Goal: Task Accomplishment & Management: Manage account settings

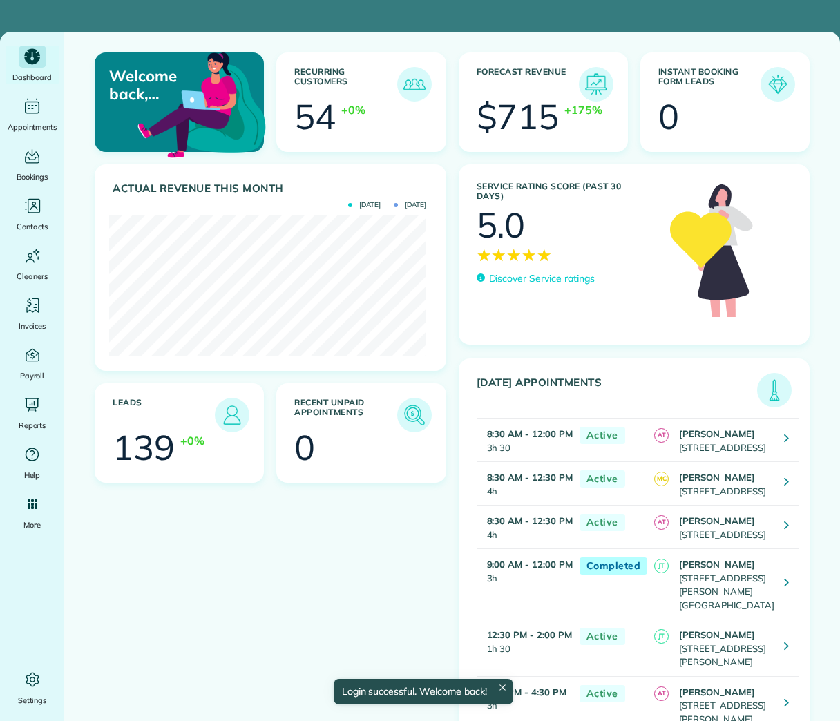
scroll to position [141, 317]
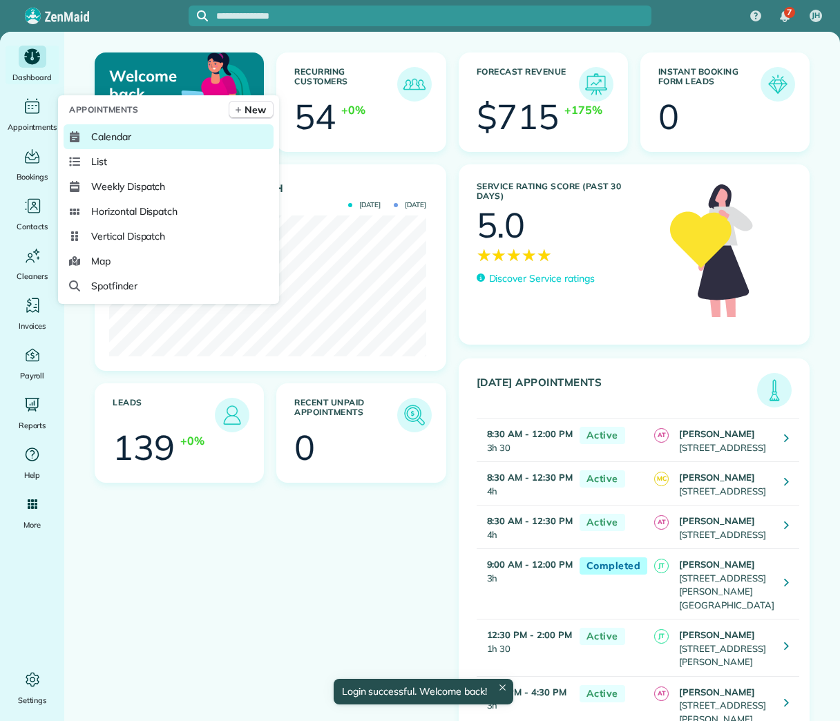
click at [138, 142] on link "Calendar" at bounding box center [169, 136] width 210 height 25
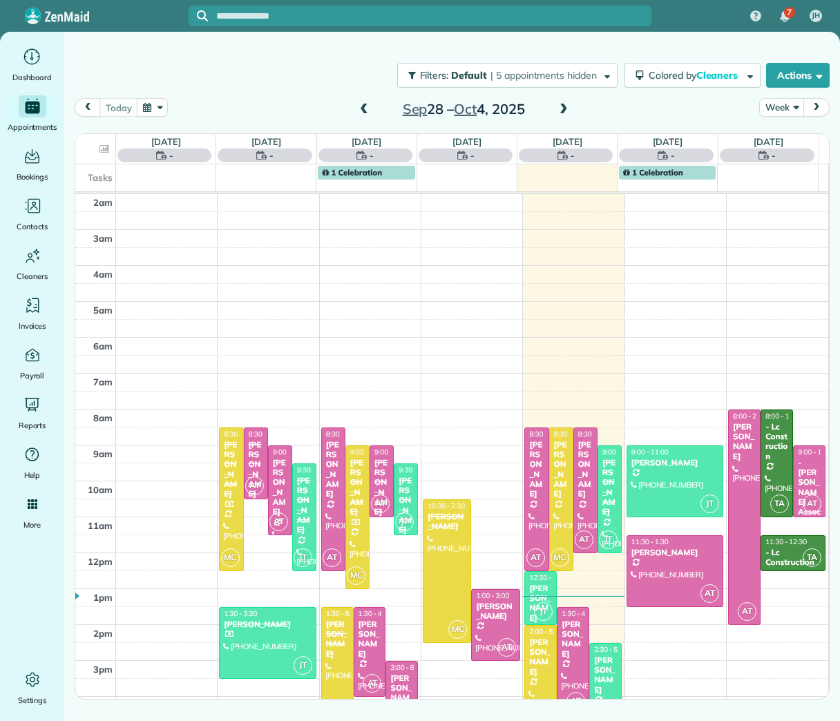
scroll to position [84, 0]
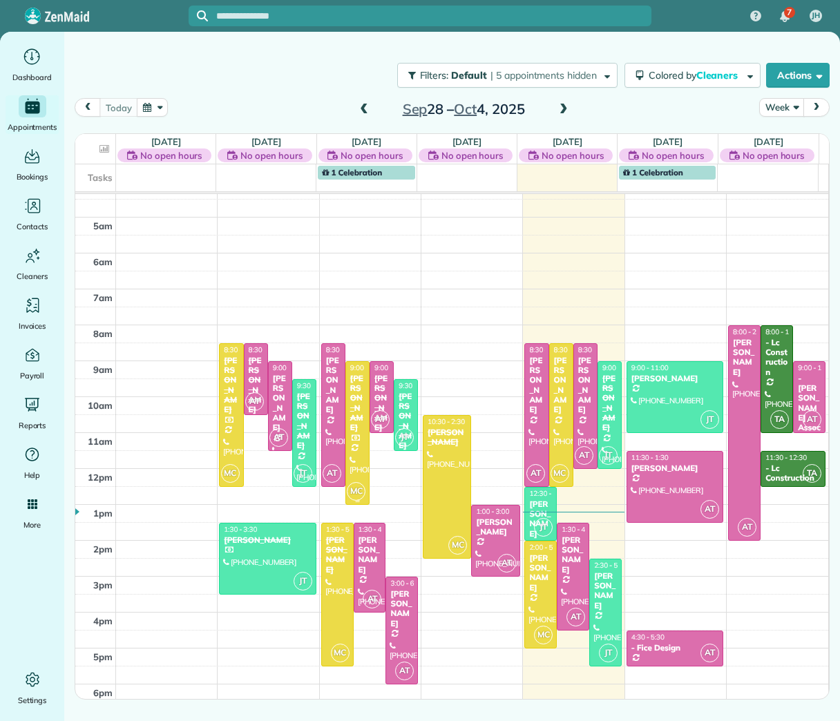
click at [350, 374] on div "[PERSON_NAME]" at bounding box center [357, 403] width 16 height 59
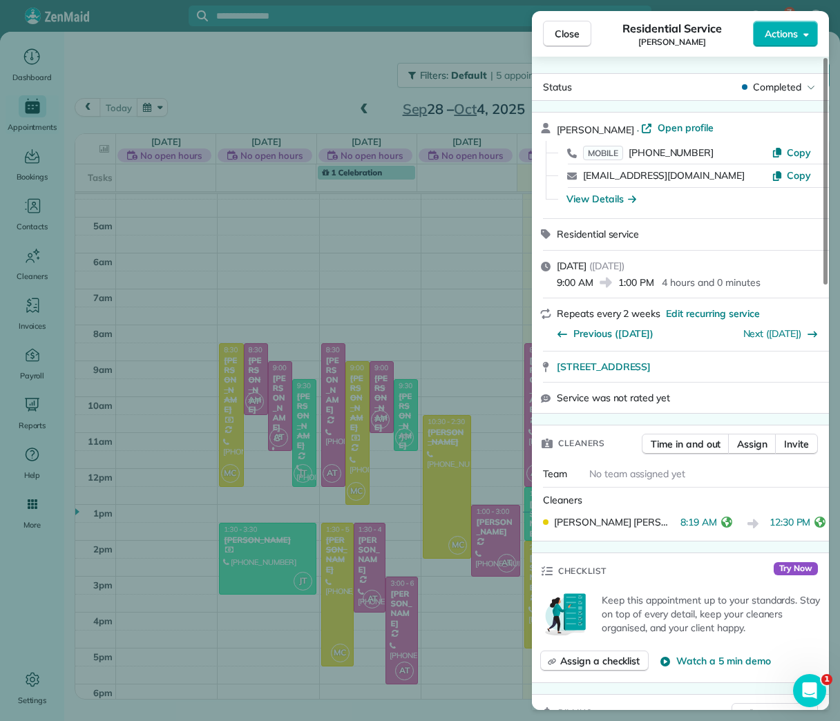
click at [332, 197] on div "Close Residential Service Marie Guedenet Actions Status Completed Marie Guedene…" at bounding box center [420, 360] width 840 height 721
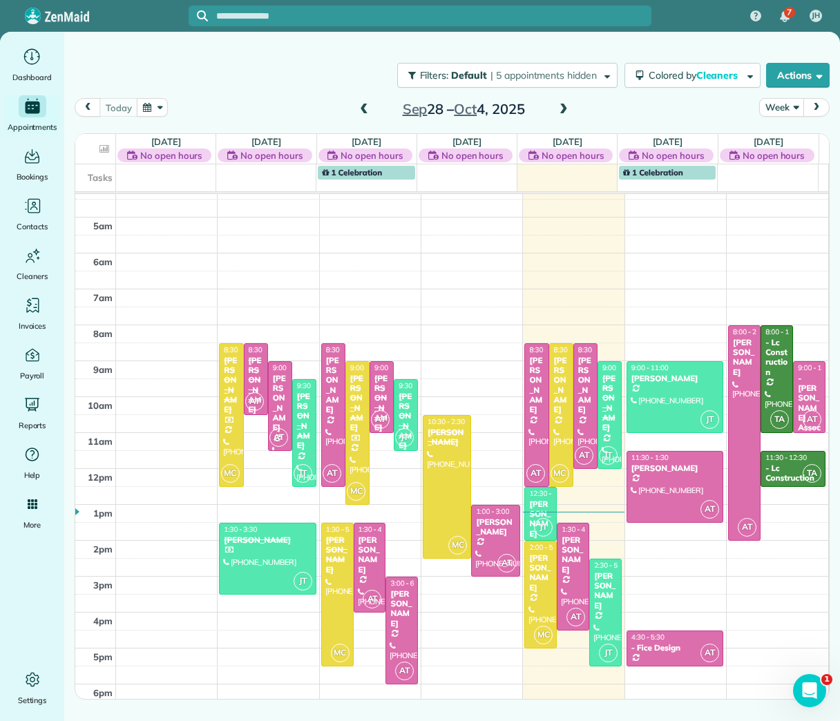
click at [561, 104] on span at bounding box center [563, 110] width 15 height 12
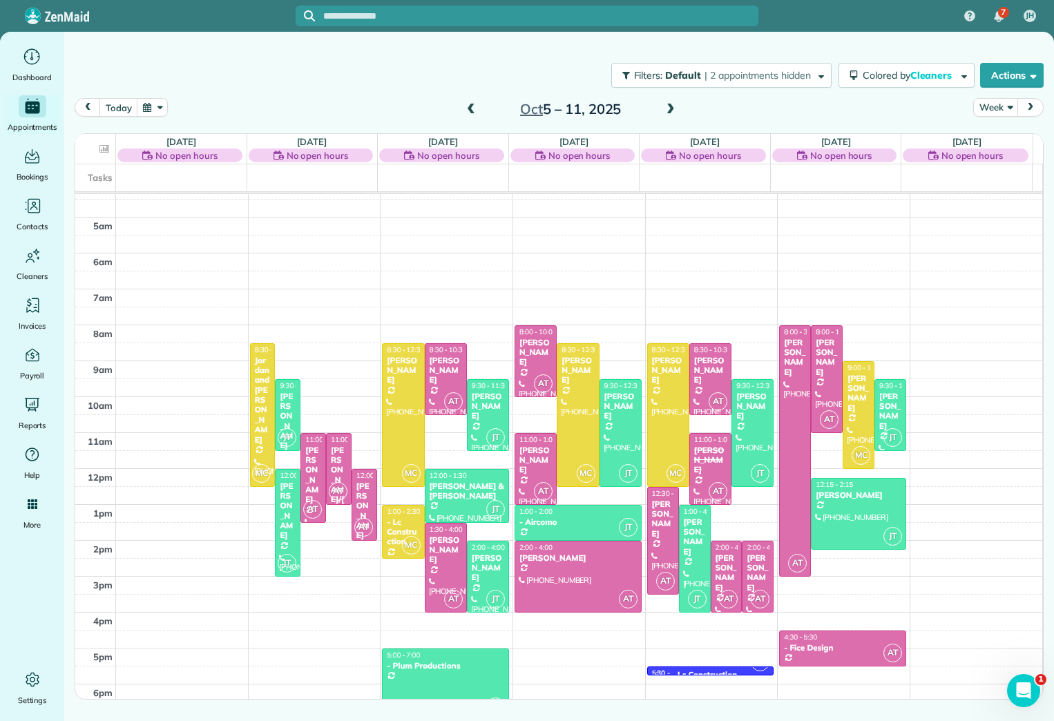
click at [672, 112] on span at bounding box center [670, 110] width 15 height 12
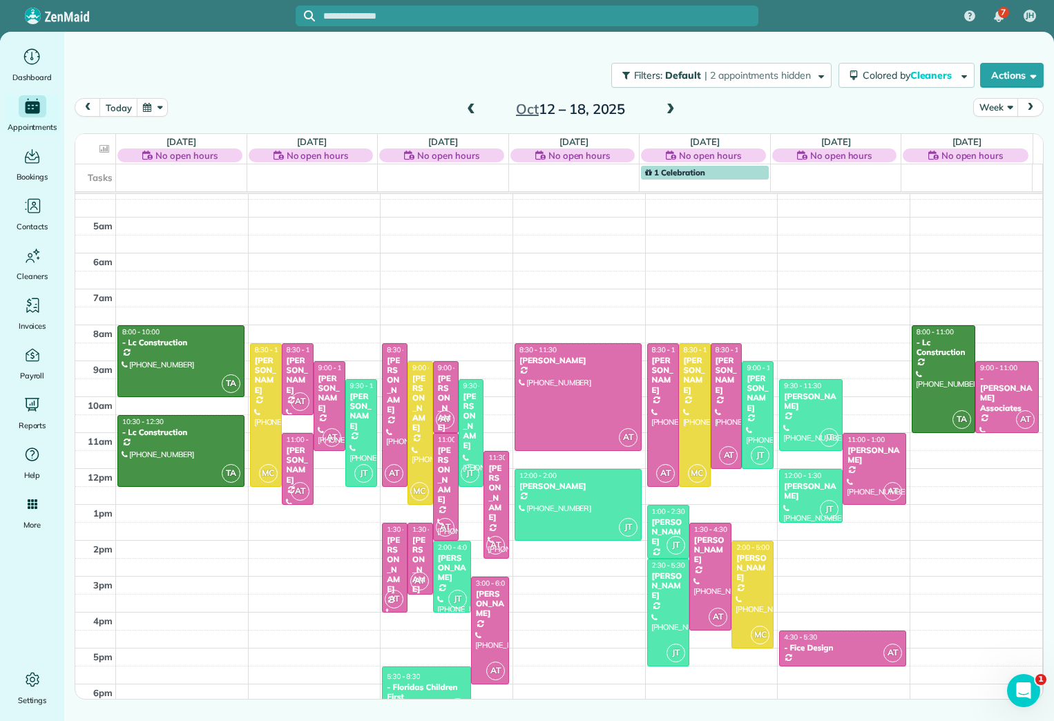
click at [465, 115] on span at bounding box center [470, 110] width 15 height 12
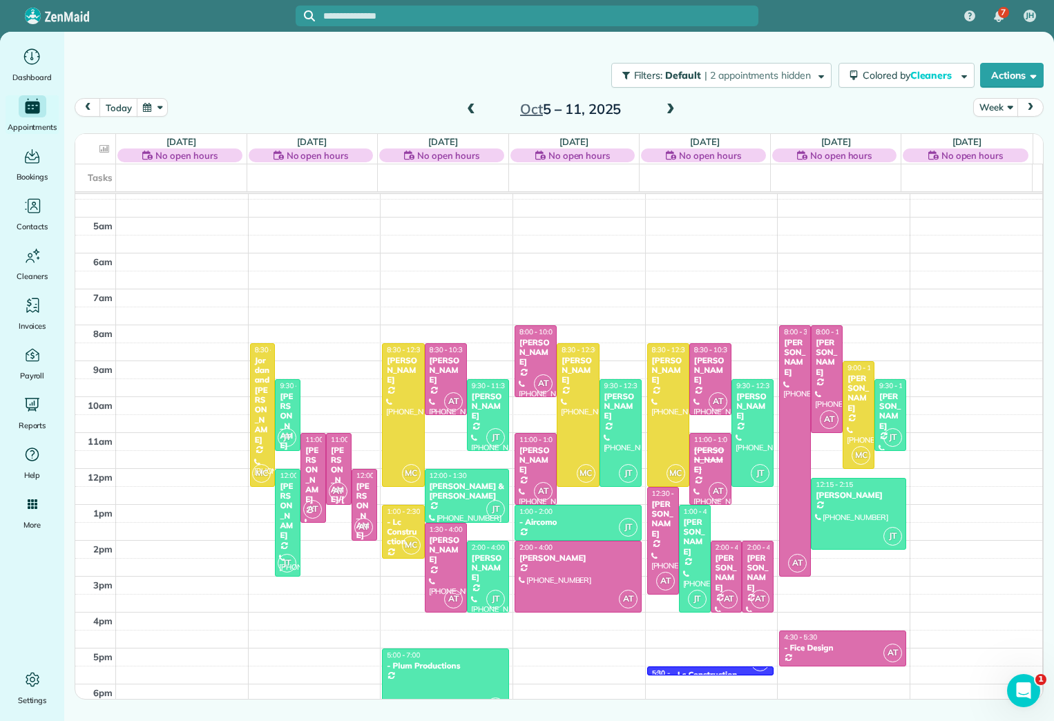
click at [664, 113] on span at bounding box center [670, 110] width 15 height 12
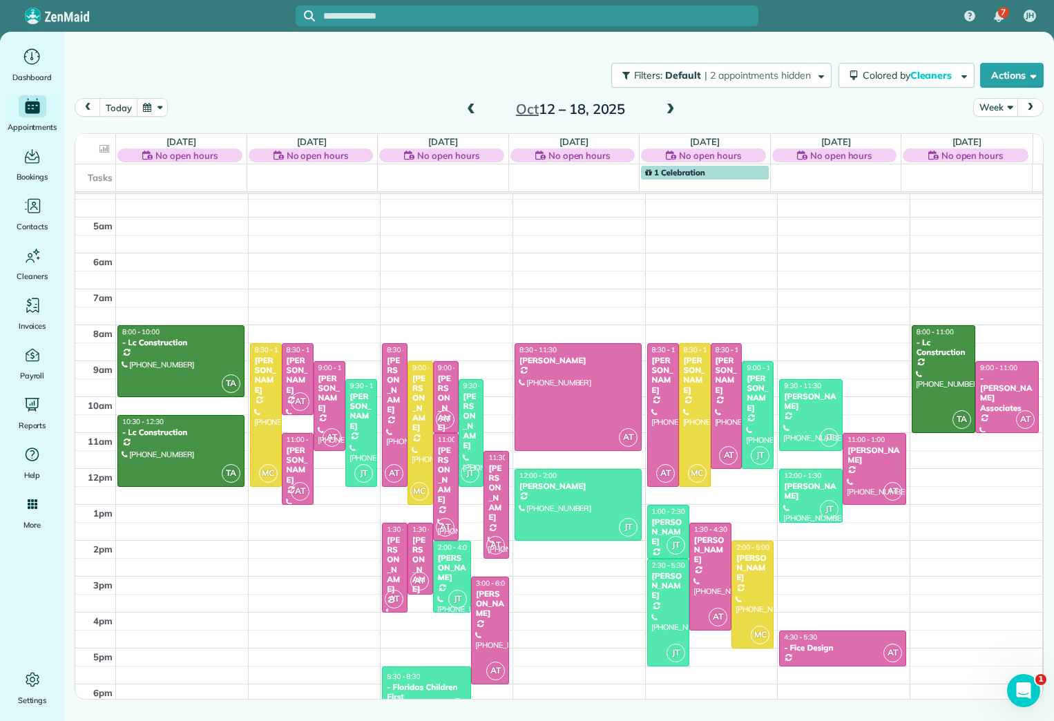
click at [664, 113] on span at bounding box center [670, 110] width 15 height 12
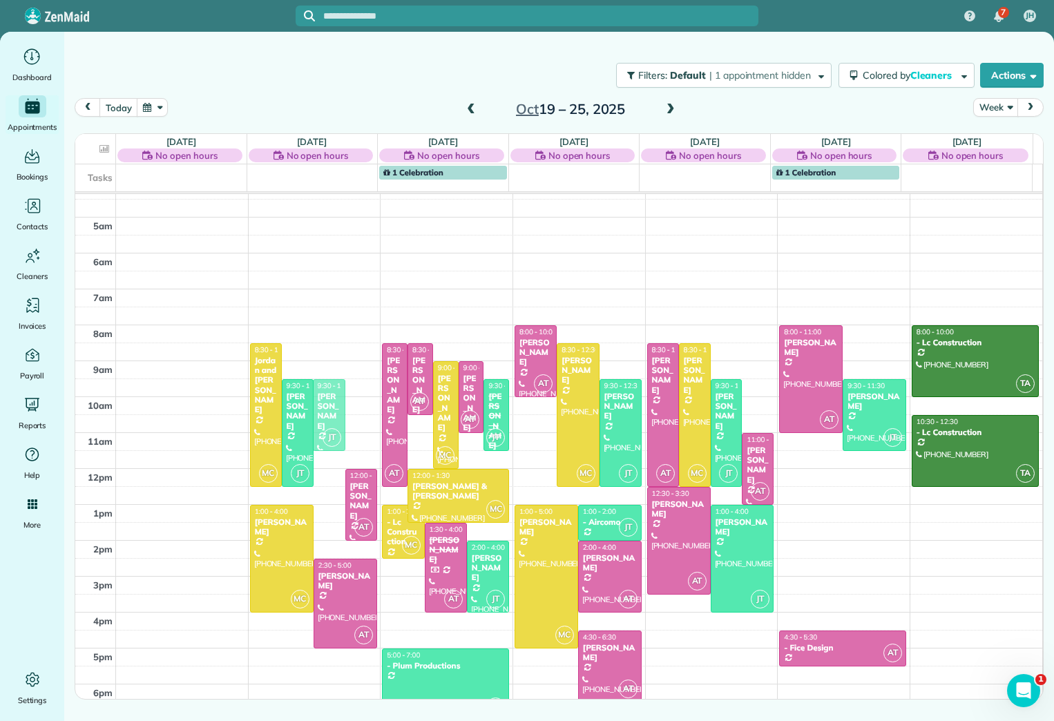
drag, startPoint x: 323, startPoint y: 490, endPoint x: 326, endPoint y: 481, distance: 9.4
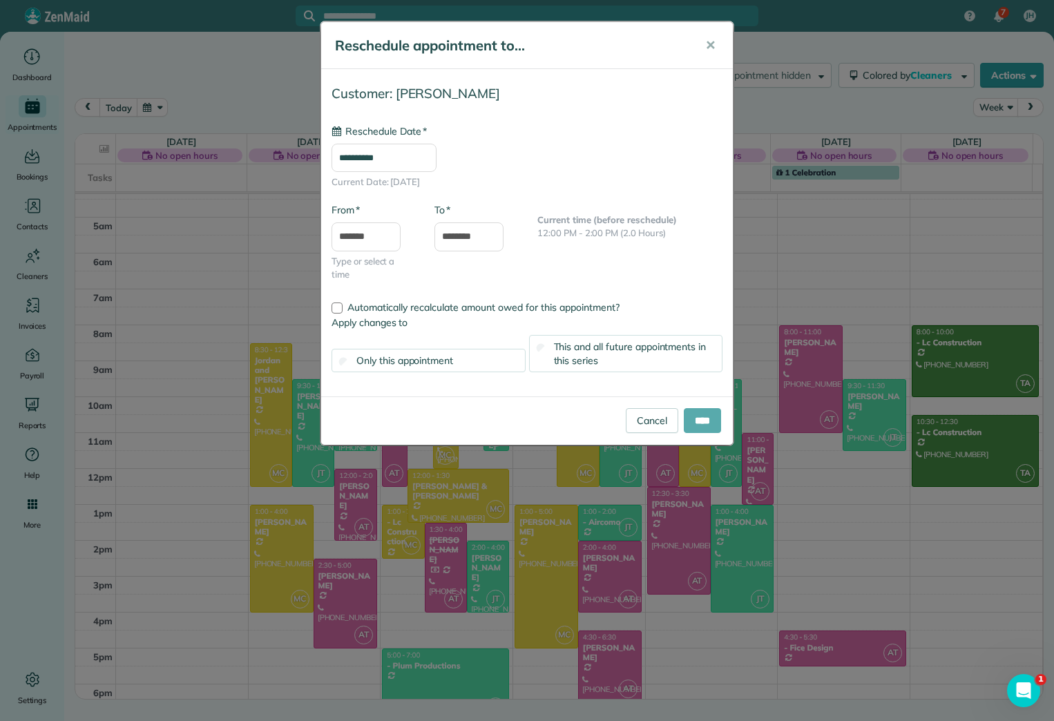
type input "**********"
click at [702, 409] on input "****" at bounding box center [702, 420] width 37 height 25
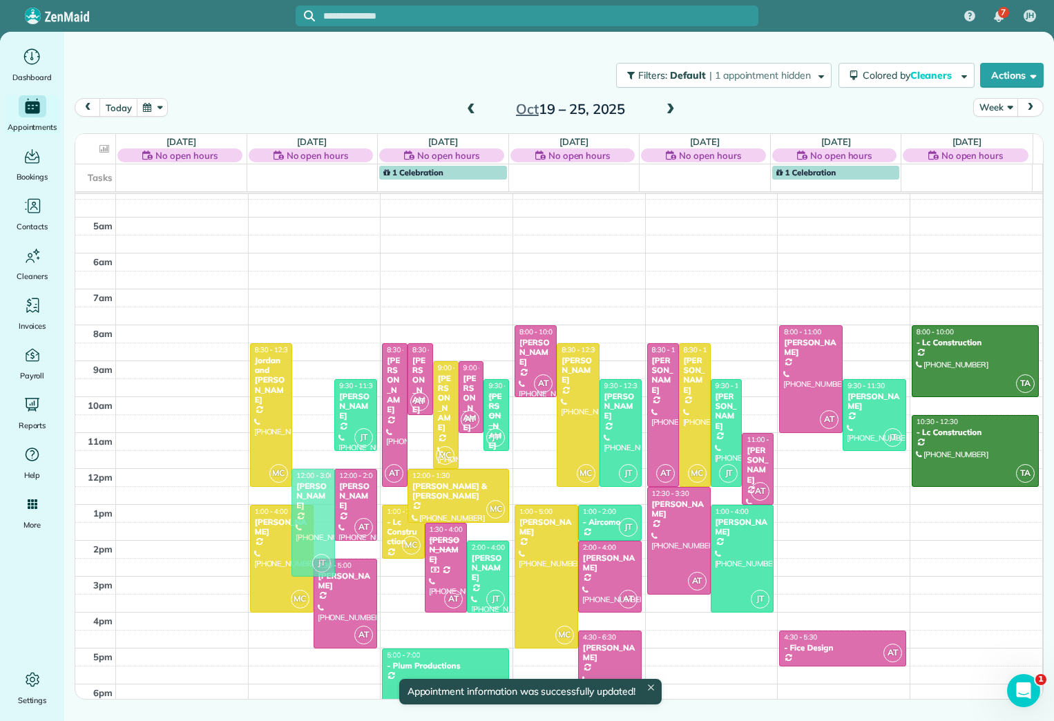
drag, startPoint x: 315, startPoint y: 435, endPoint x: 327, endPoint y: 522, distance: 87.9
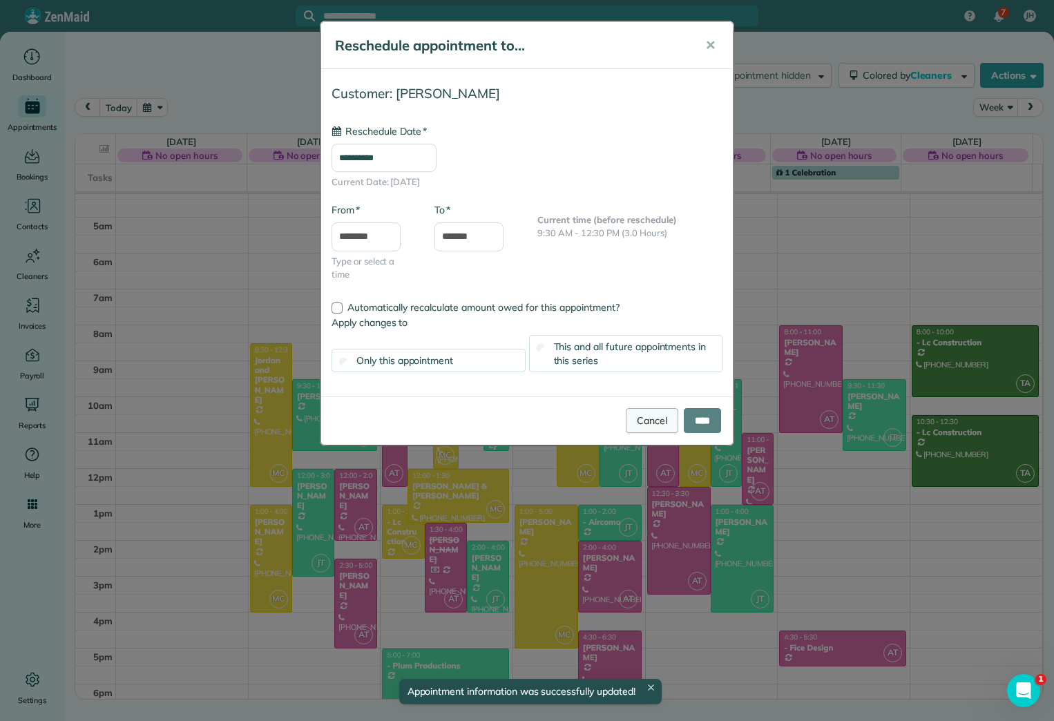
type input "**********"
click at [693, 414] on input "****" at bounding box center [702, 420] width 37 height 25
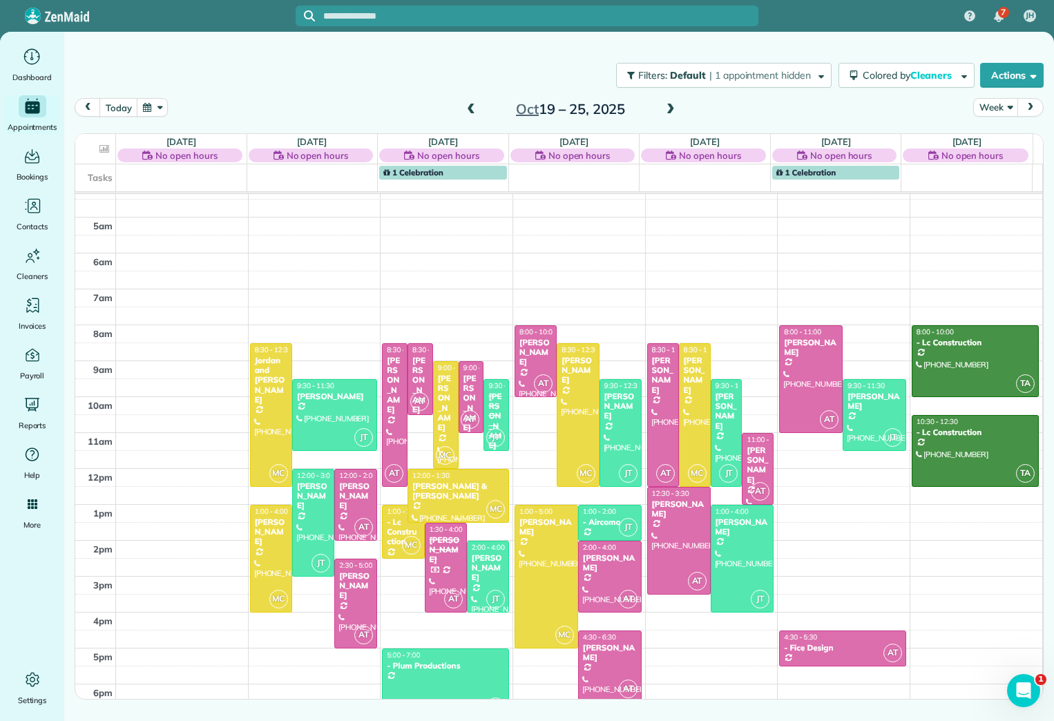
click at [438, 483] on div "[PERSON_NAME] & [PERSON_NAME]" at bounding box center [458, 491] width 93 height 20
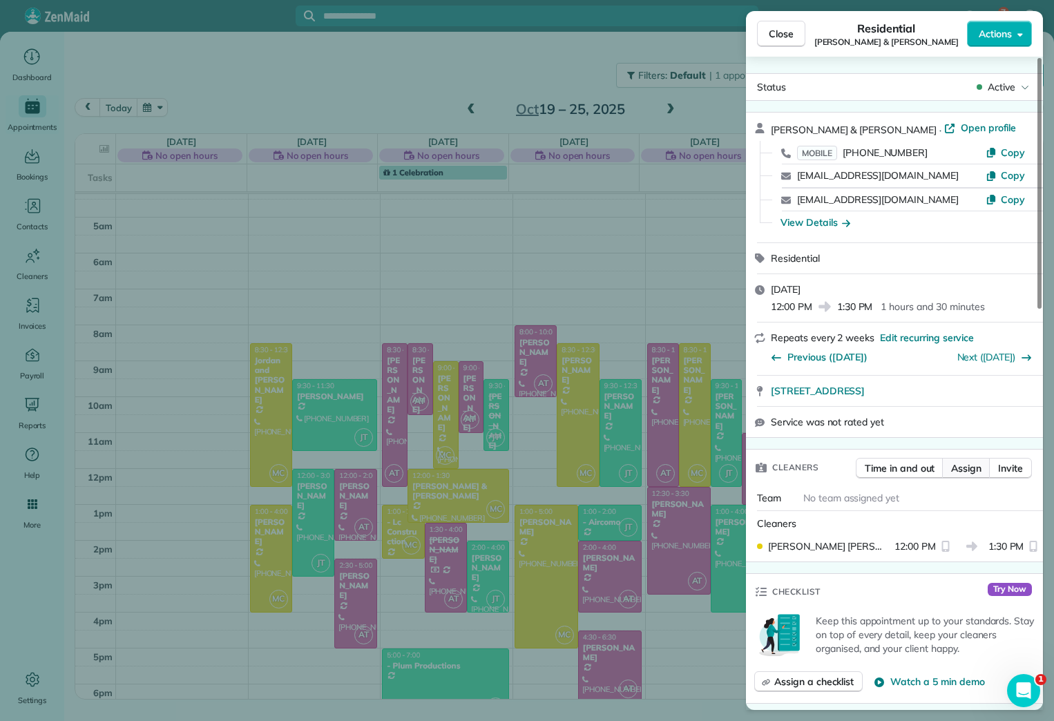
click at [839, 465] on span "Assign" at bounding box center [966, 468] width 30 height 14
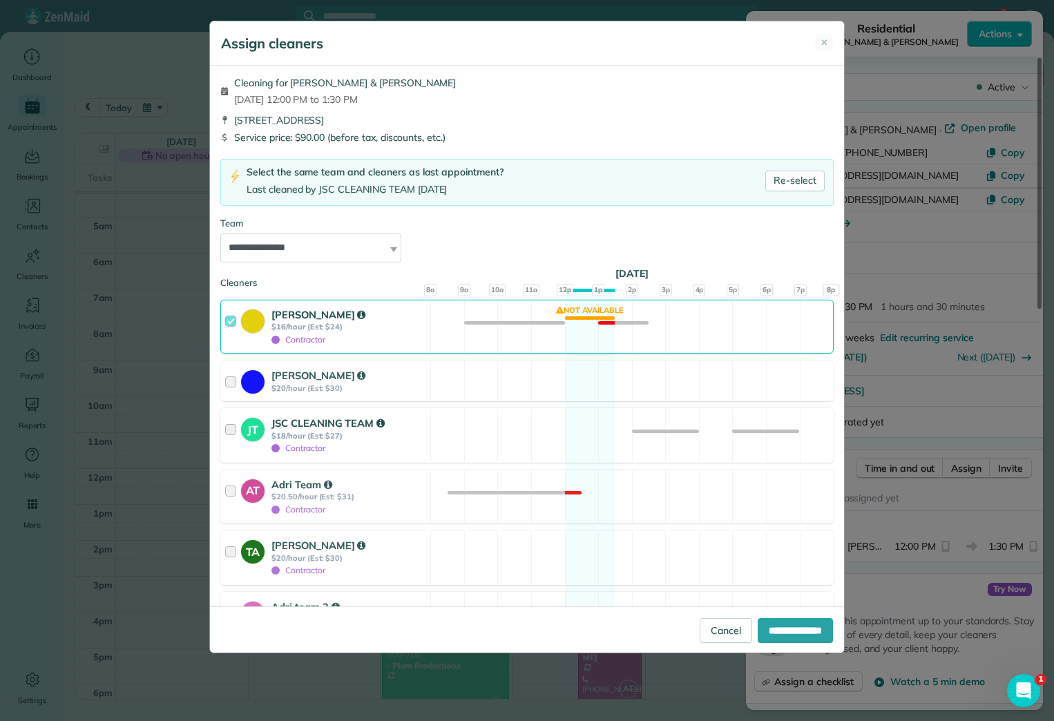
click at [291, 430] on strong "JSC CLEANING TEAM" at bounding box center [327, 422] width 113 height 13
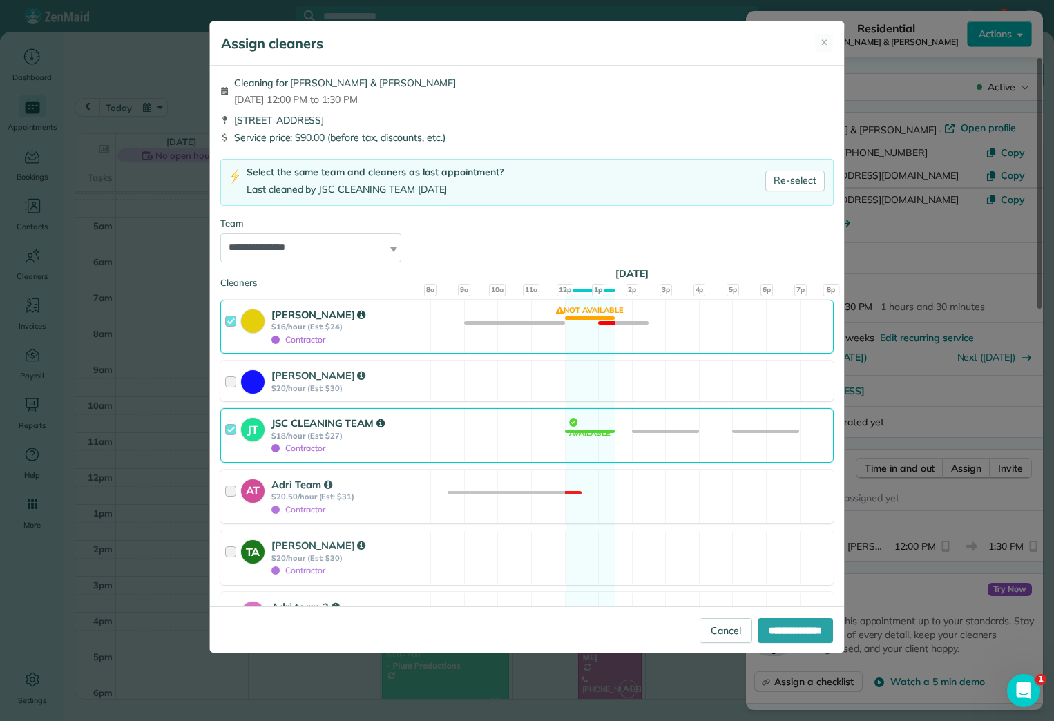
click at [291, 327] on strong "$16/hour (Est: $24)" at bounding box center [348, 327] width 155 height 10
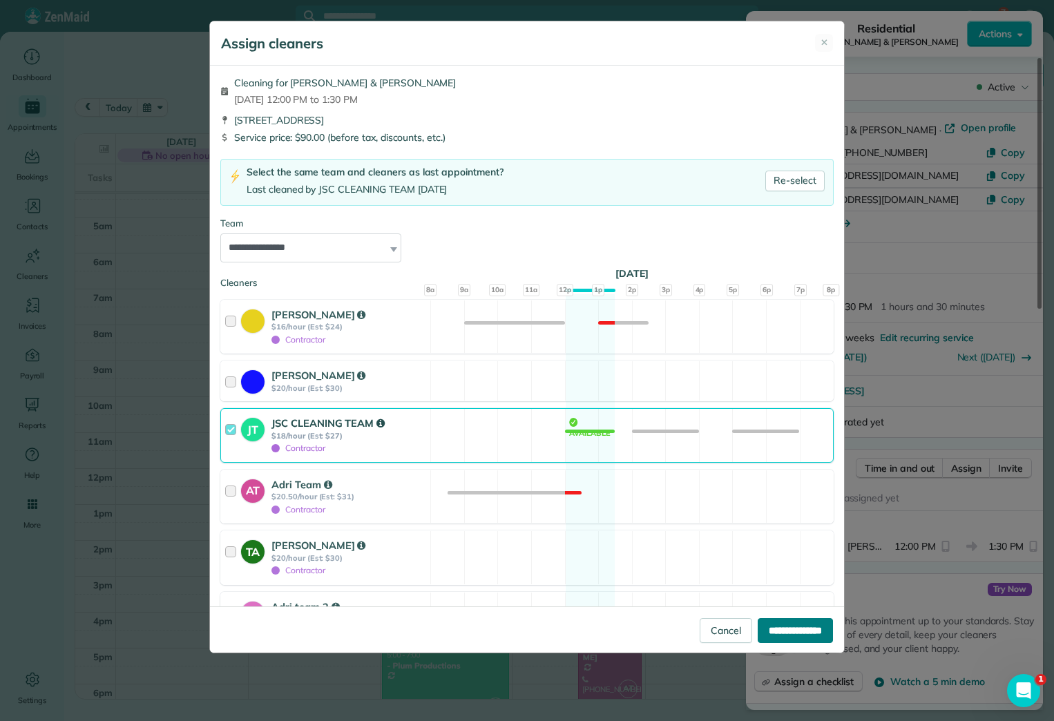
click at [813, 626] on input "**********" at bounding box center [795, 630] width 75 height 25
type input "**********"
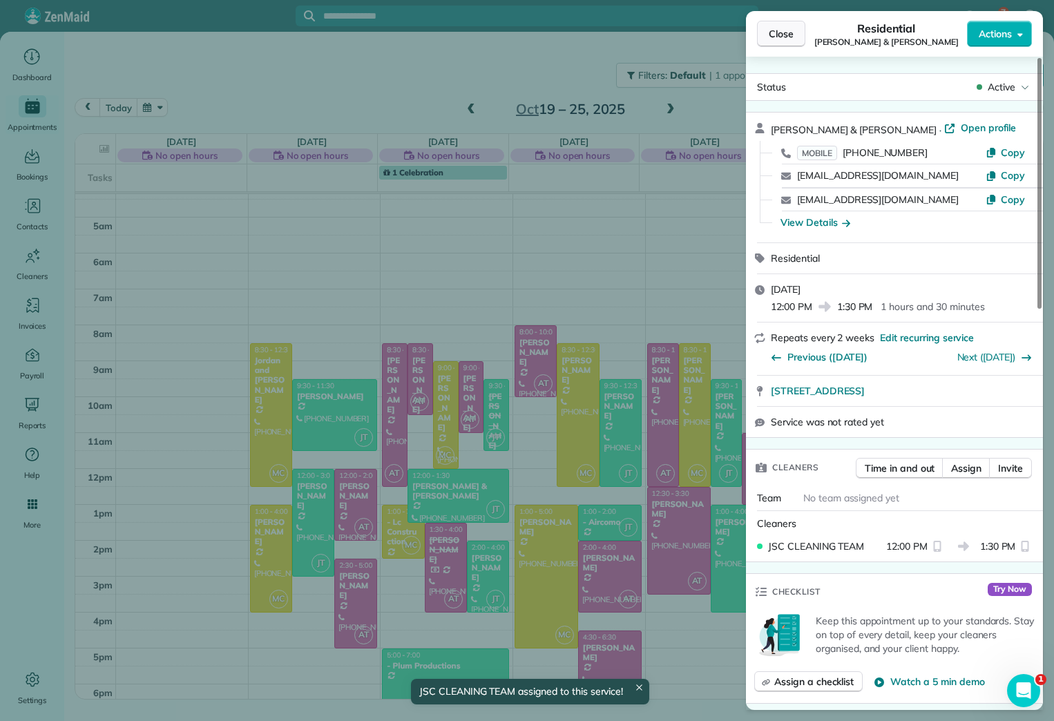
click at [775, 32] on span "Close" at bounding box center [781, 34] width 25 height 14
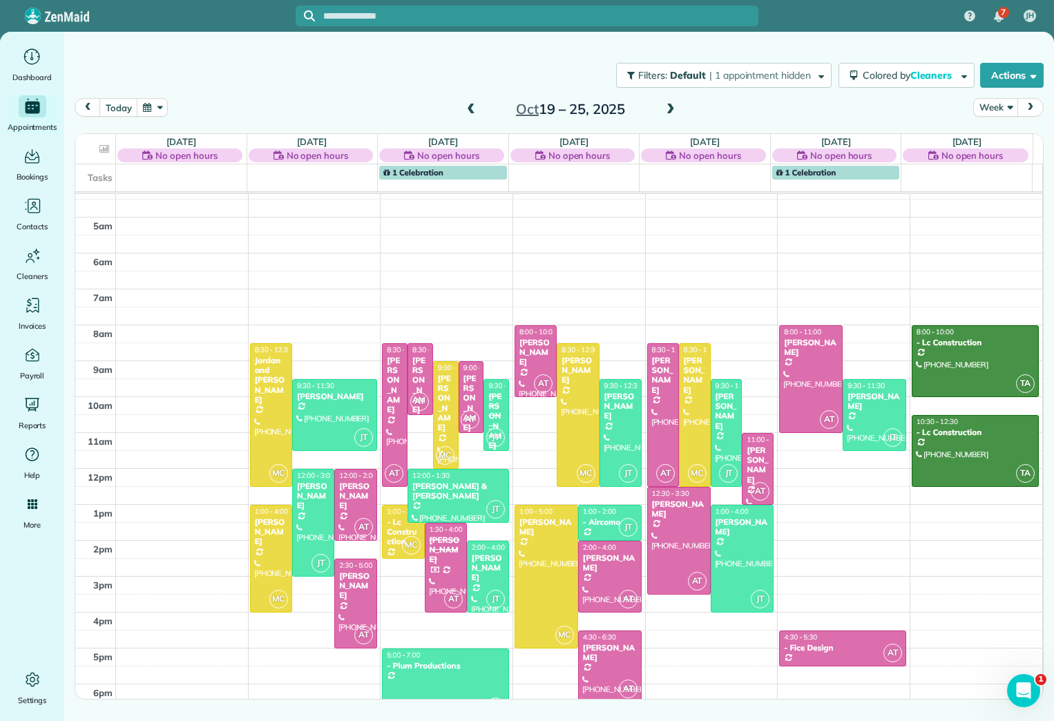
click at [471, 106] on span at bounding box center [470, 110] width 15 height 12
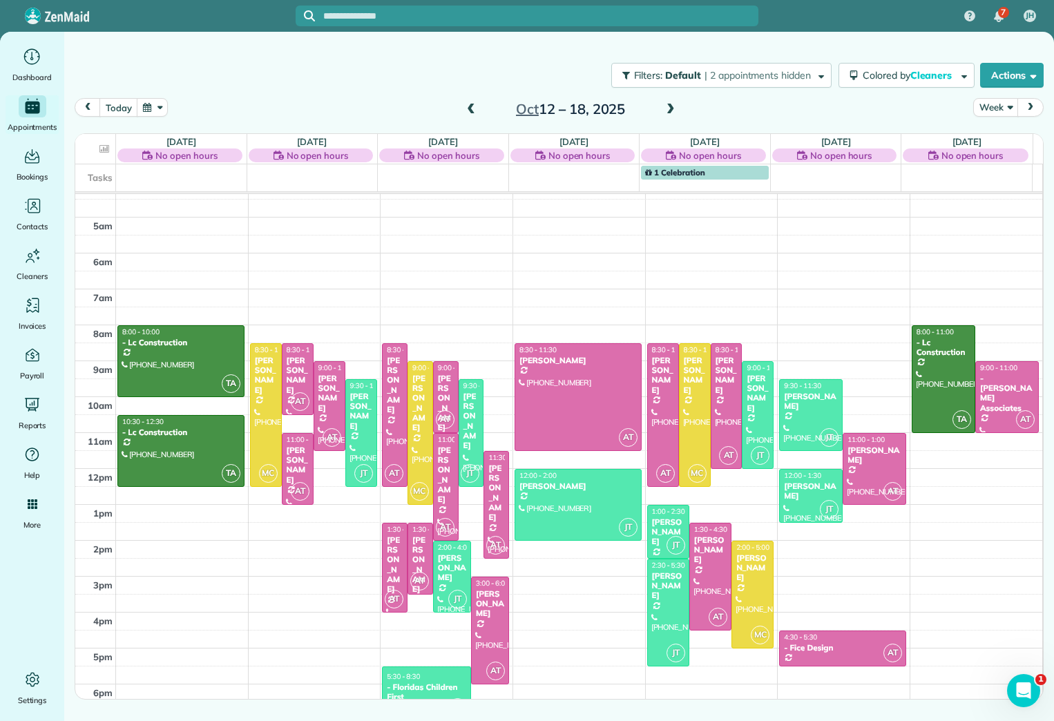
click at [471, 106] on span at bounding box center [470, 110] width 15 height 12
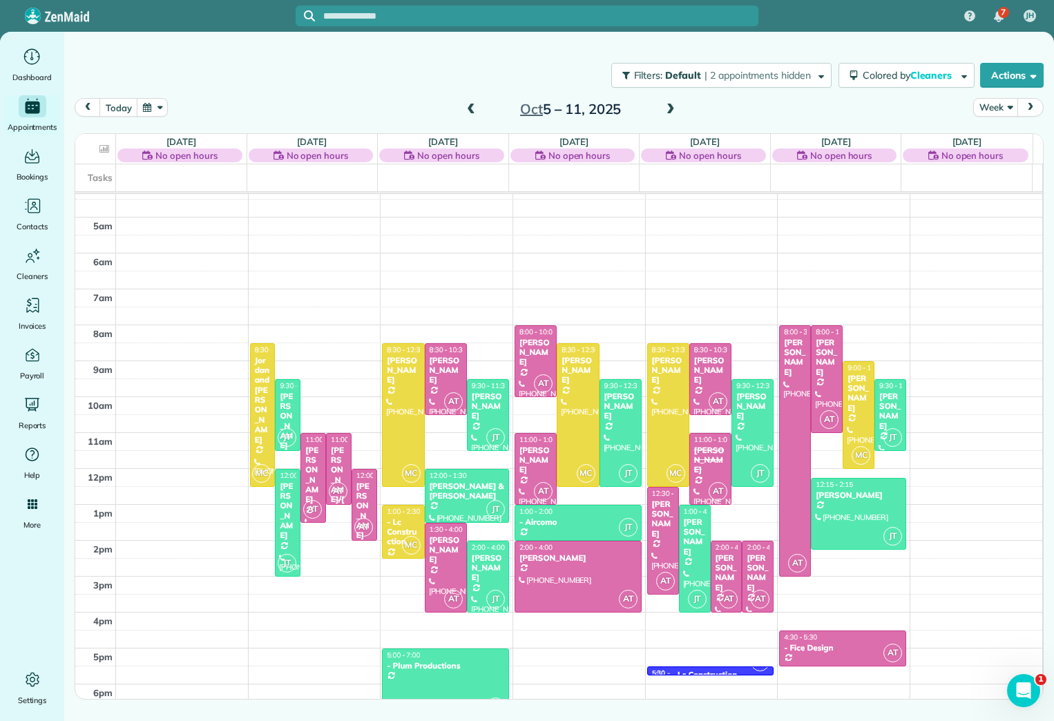
click at [471, 106] on span at bounding box center [470, 110] width 15 height 12
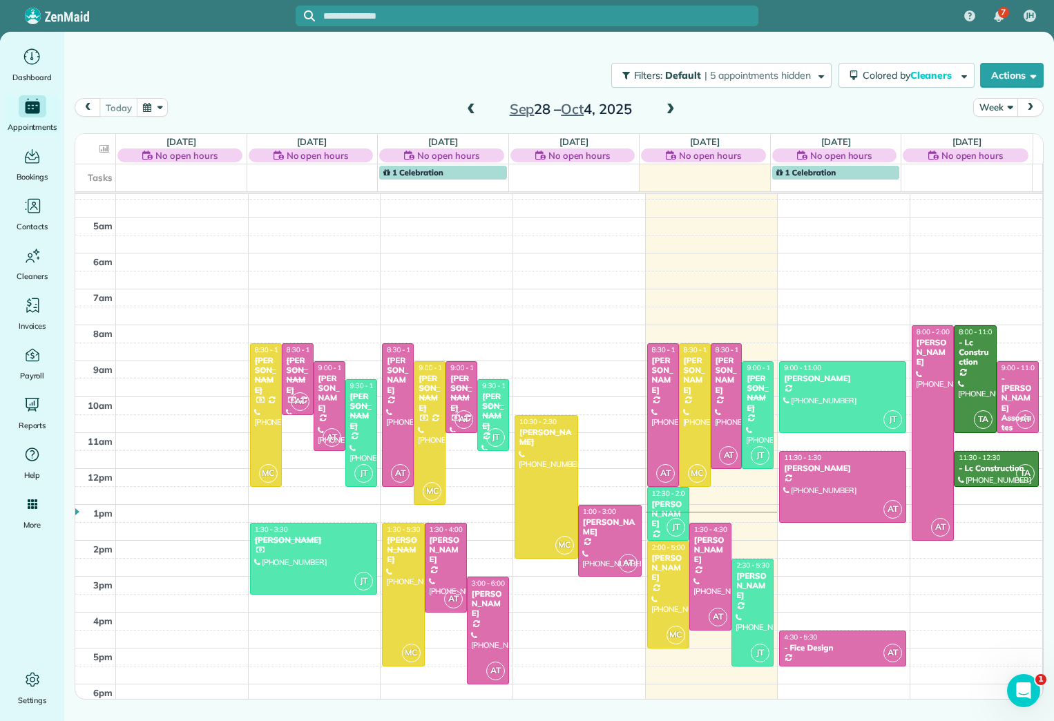
click at [665, 107] on span at bounding box center [670, 110] width 15 height 12
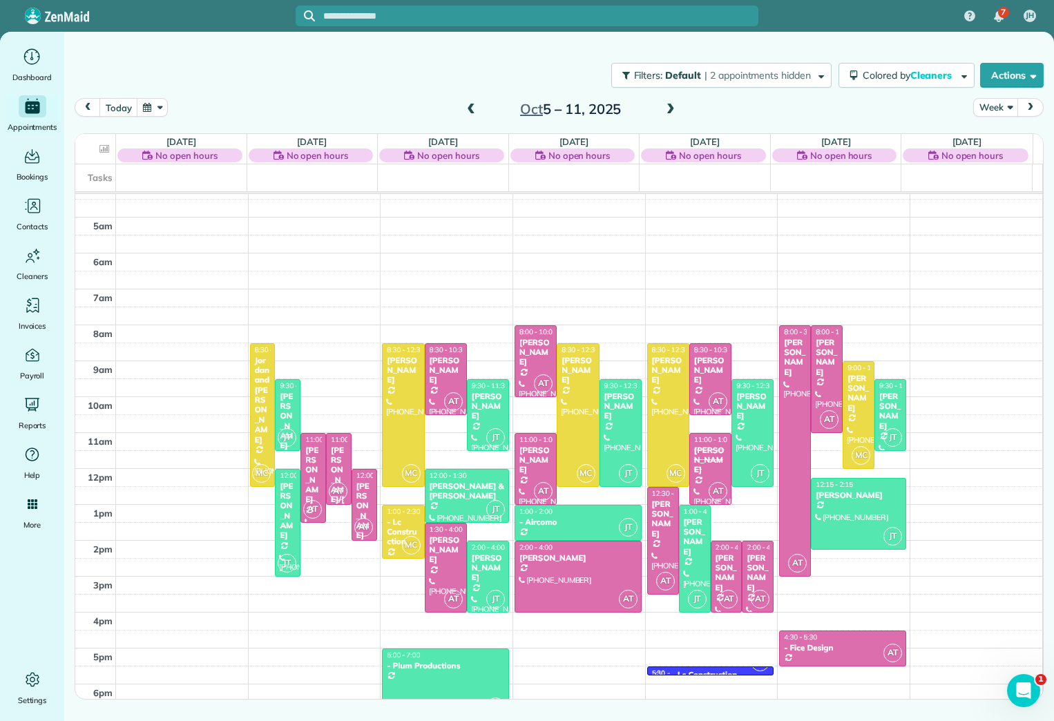
click at [472, 110] on span at bounding box center [470, 110] width 15 height 12
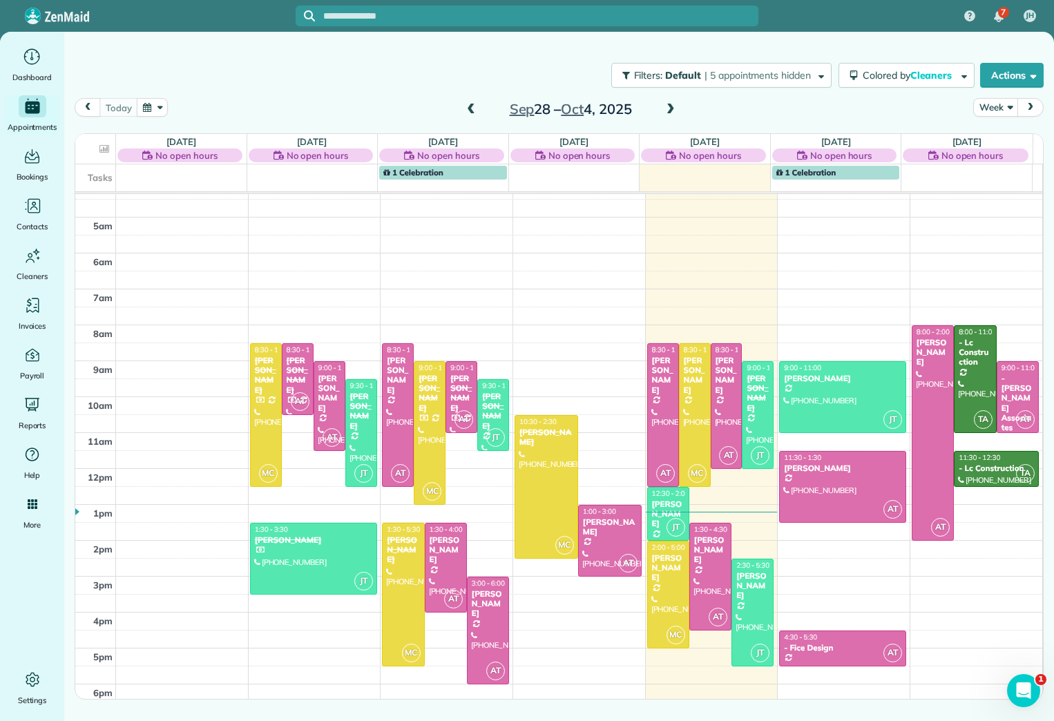
click at [669, 106] on span at bounding box center [670, 110] width 15 height 12
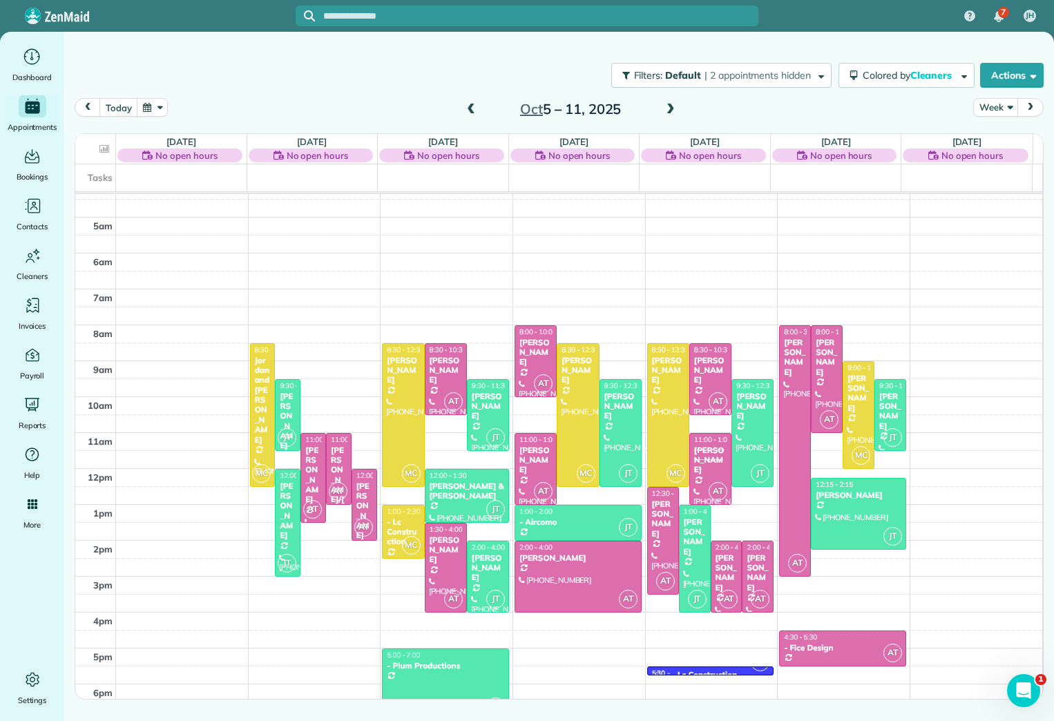
click at [473, 110] on span at bounding box center [470, 110] width 15 height 12
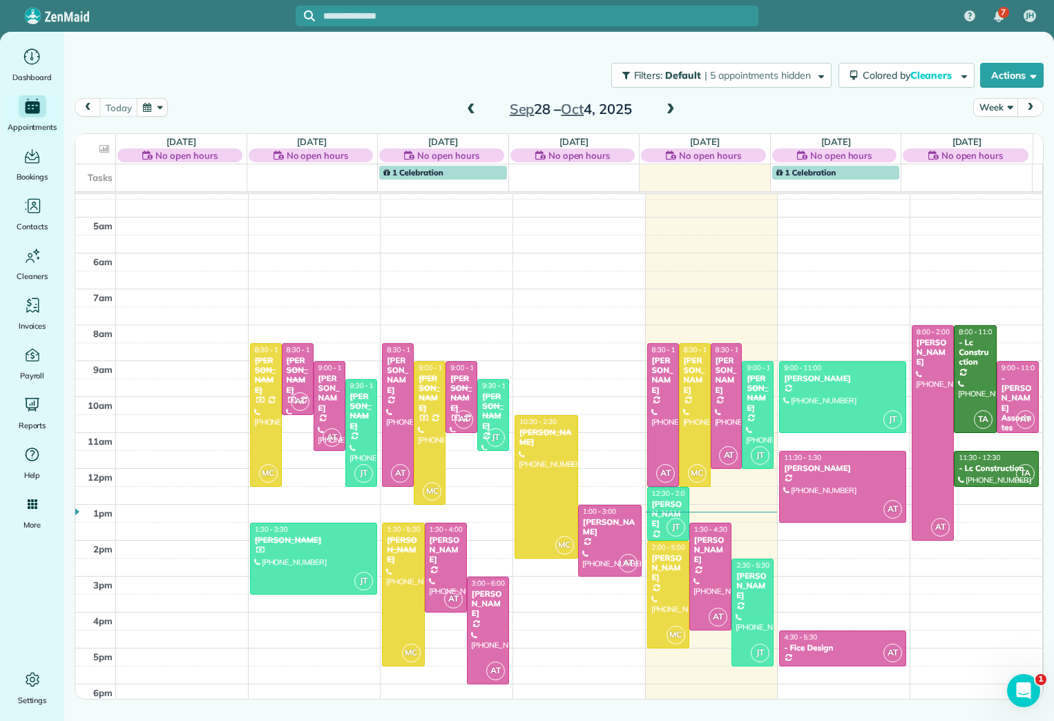
click at [666, 103] on span at bounding box center [670, 109] width 15 height 21
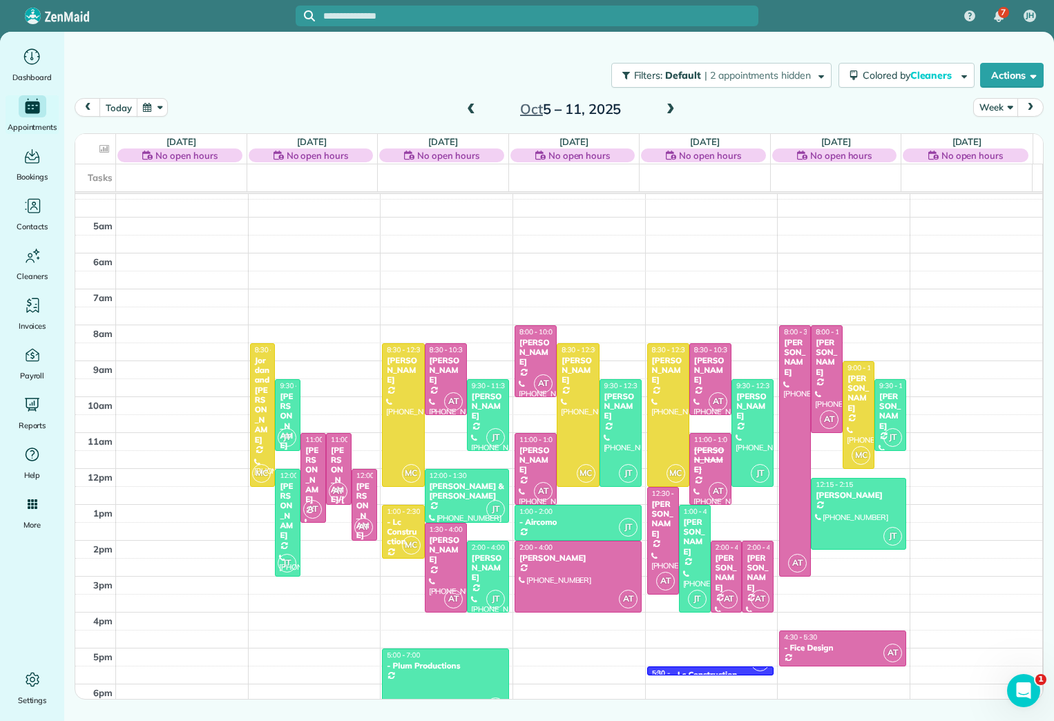
click at [468, 108] on span at bounding box center [470, 110] width 15 height 12
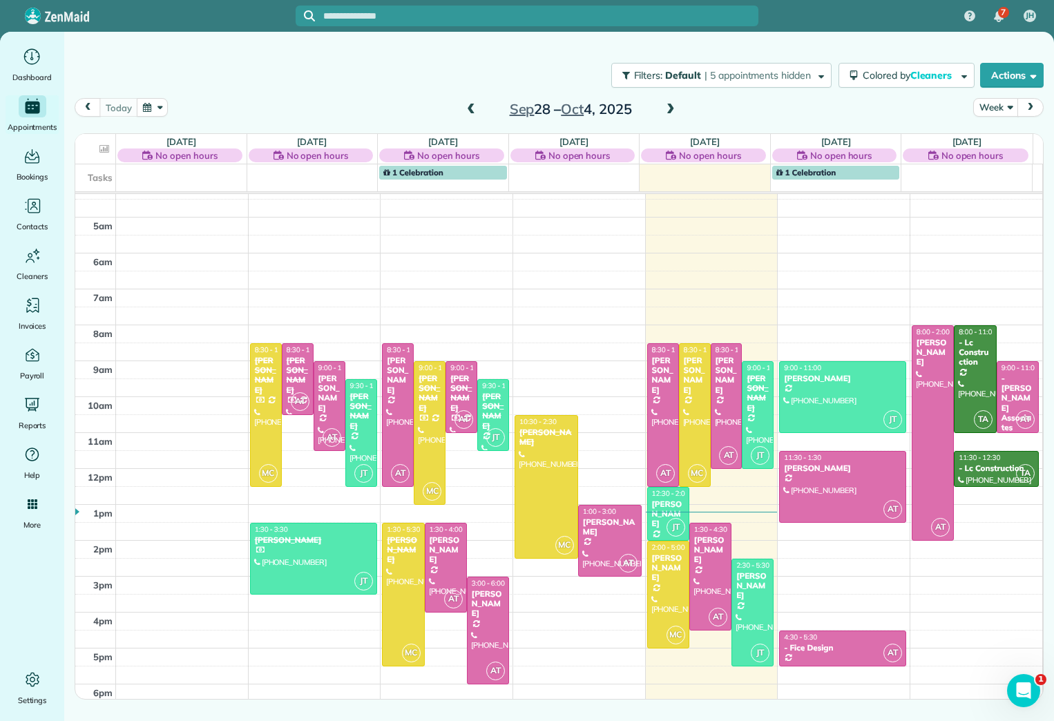
click at [671, 105] on span at bounding box center [670, 110] width 15 height 12
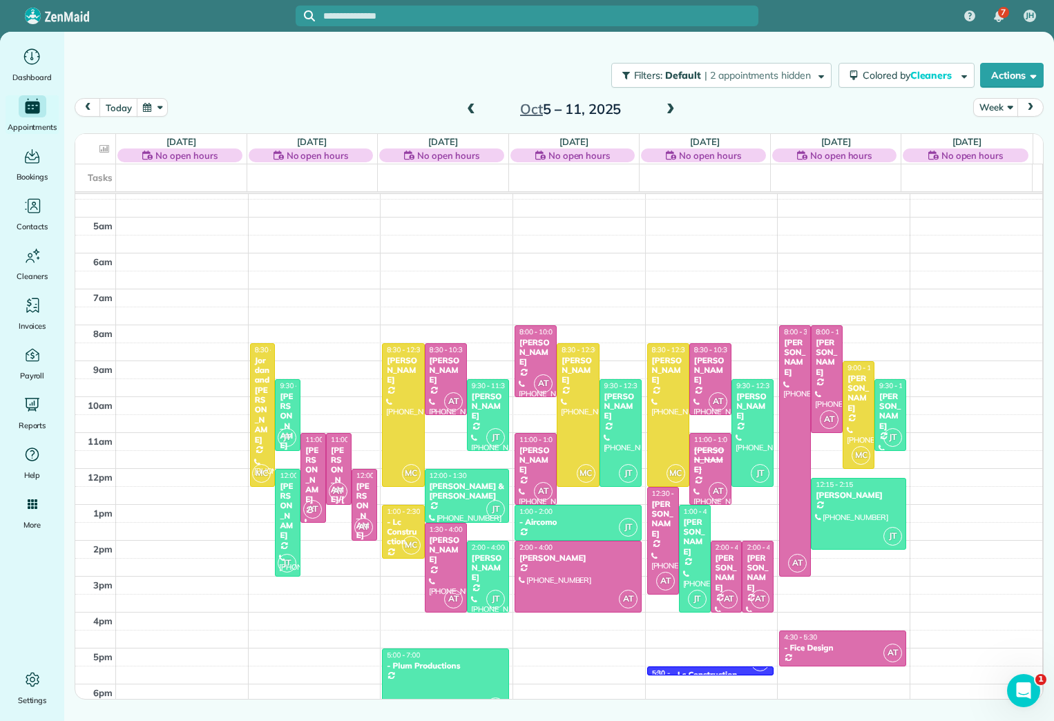
click at [474, 104] on span at bounding box center [470, 110] width 15 height 12
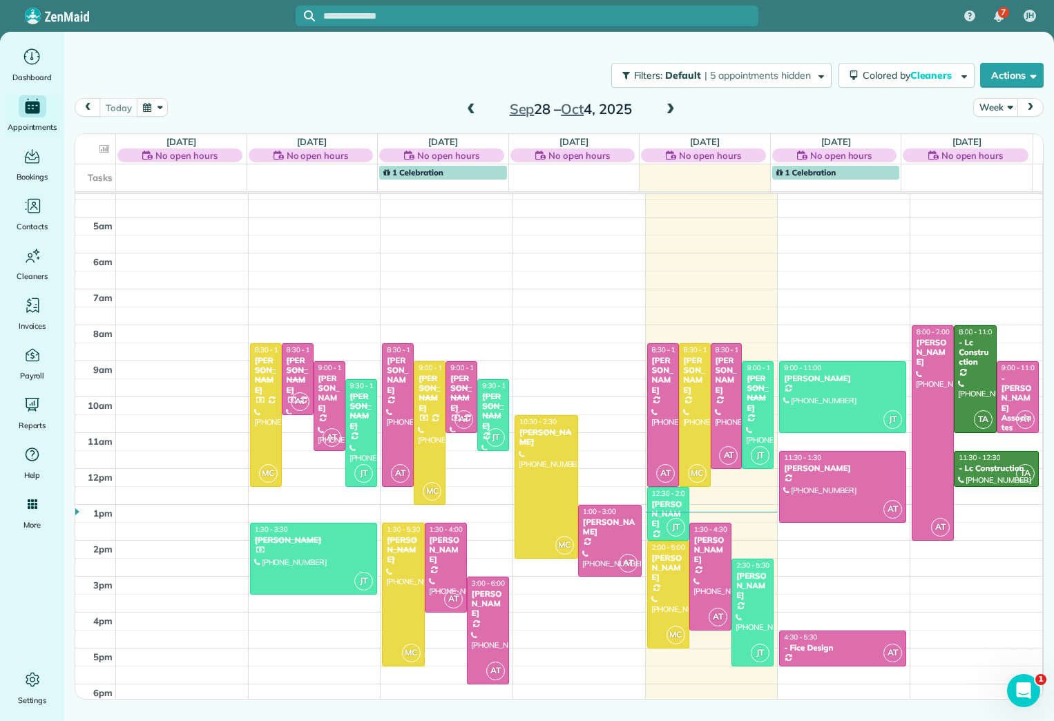
click at [673, 106] on span at bounding box center [670, 110] width 15 height 12
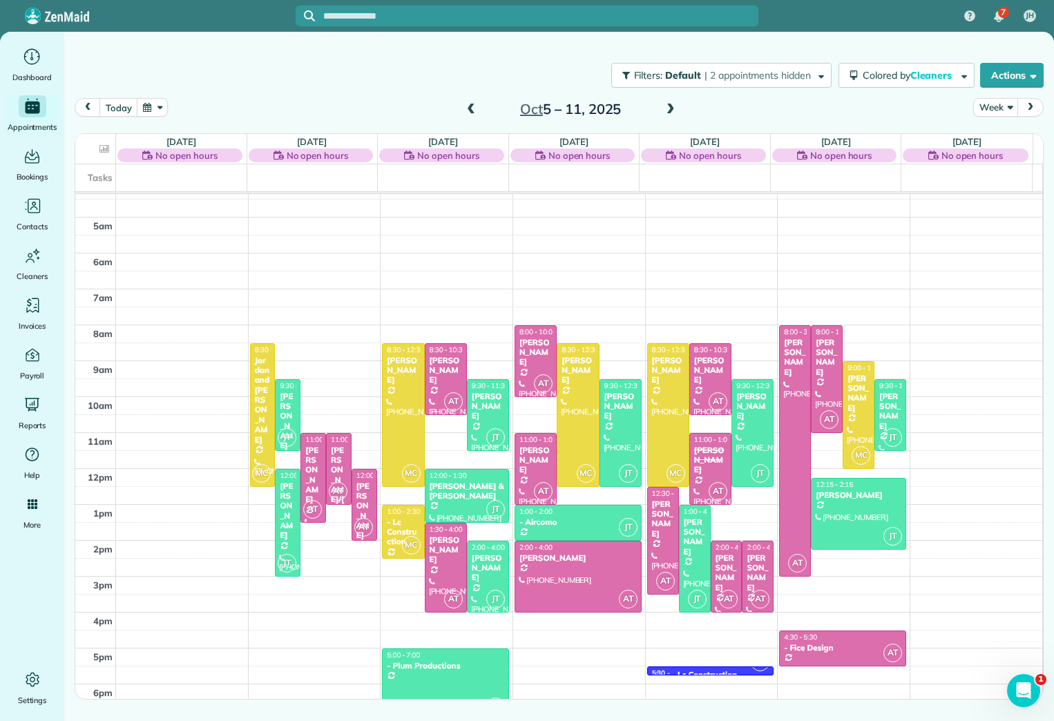
click at [669, 108] on span at bounding box center [670, 110] width 15 height 12
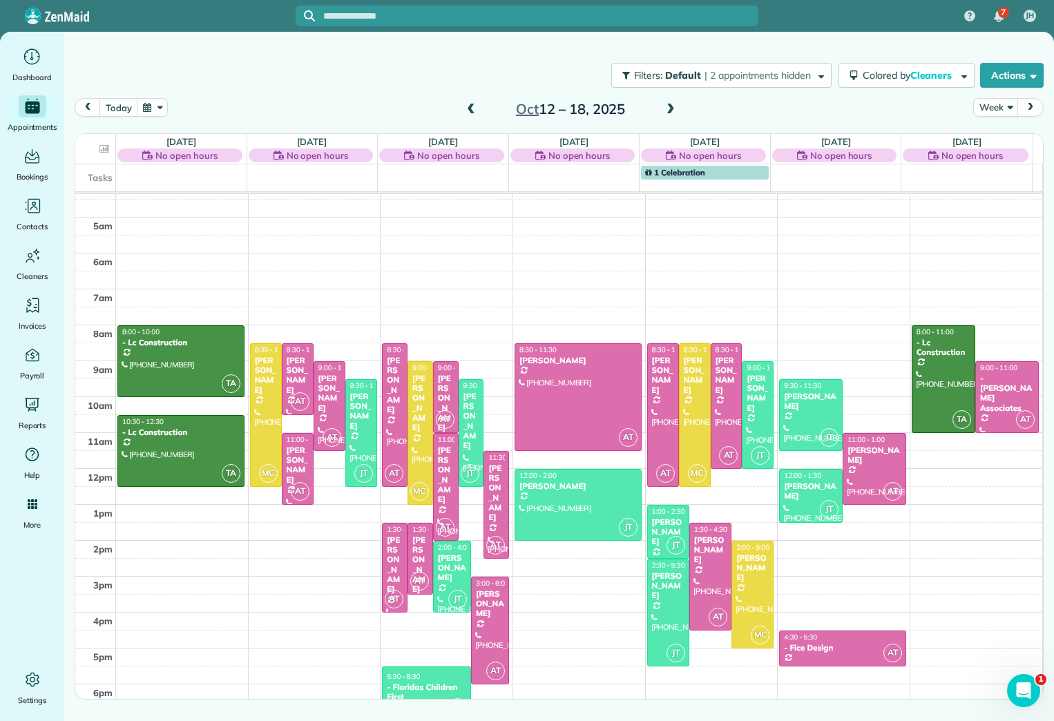
click at [474, 101] on span at bounding box center [470, 109] width 15 height 21
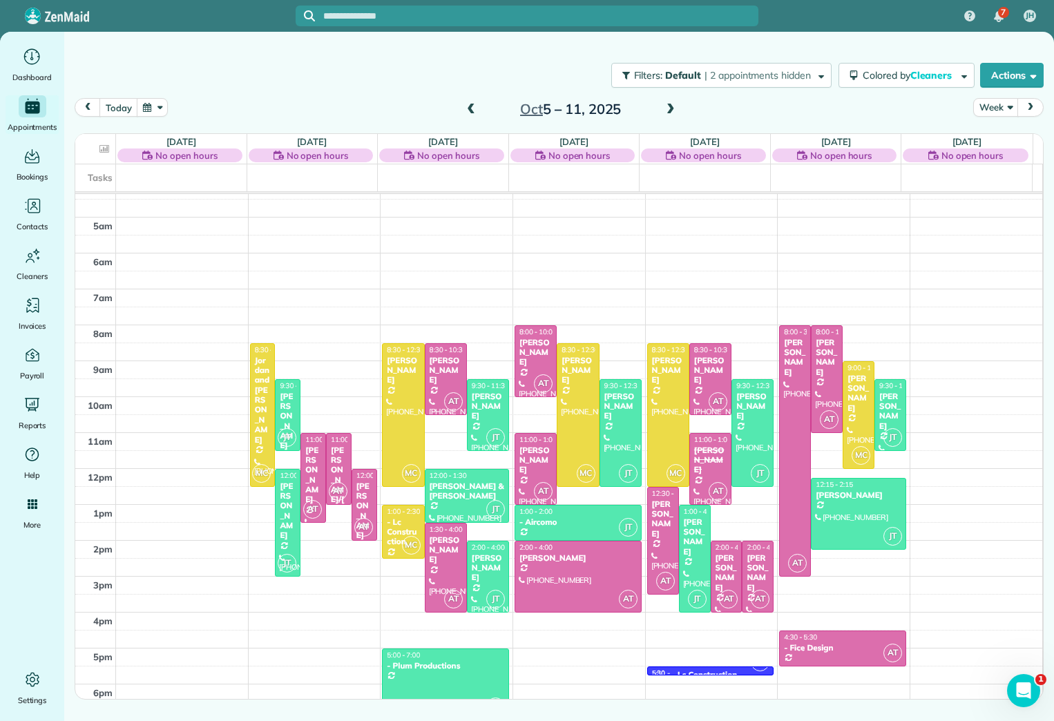
click at [671, 110] on span at bounding box center [670, 110] width 15 height 12
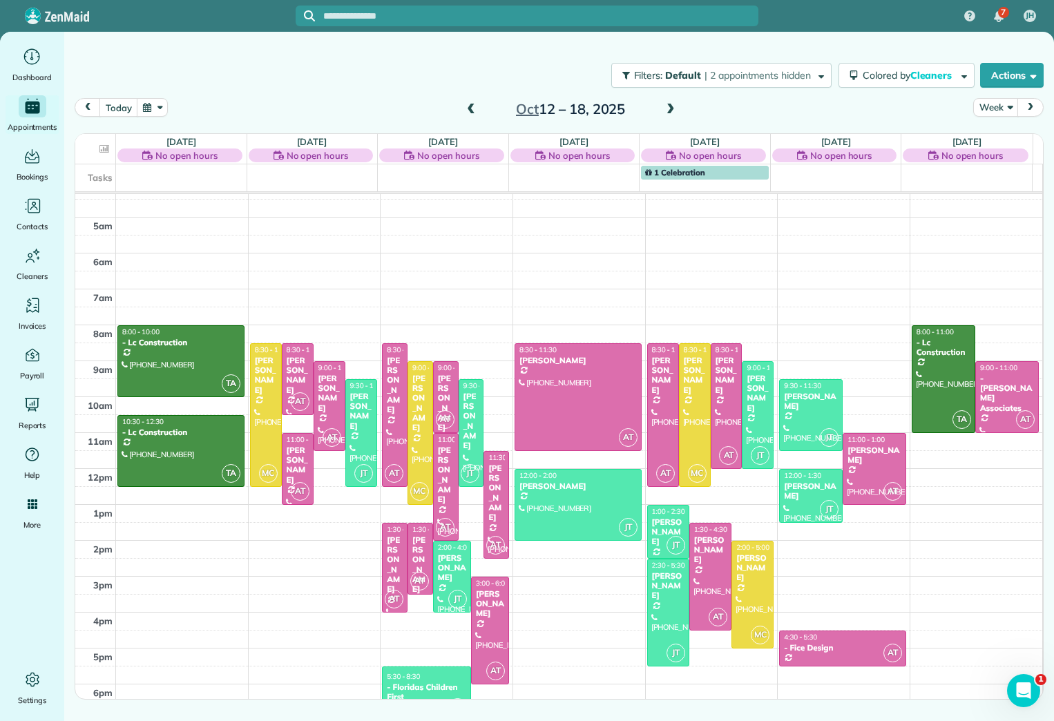
click at [671, 110] on span at bounding box center [670, 110] width 15 height 12
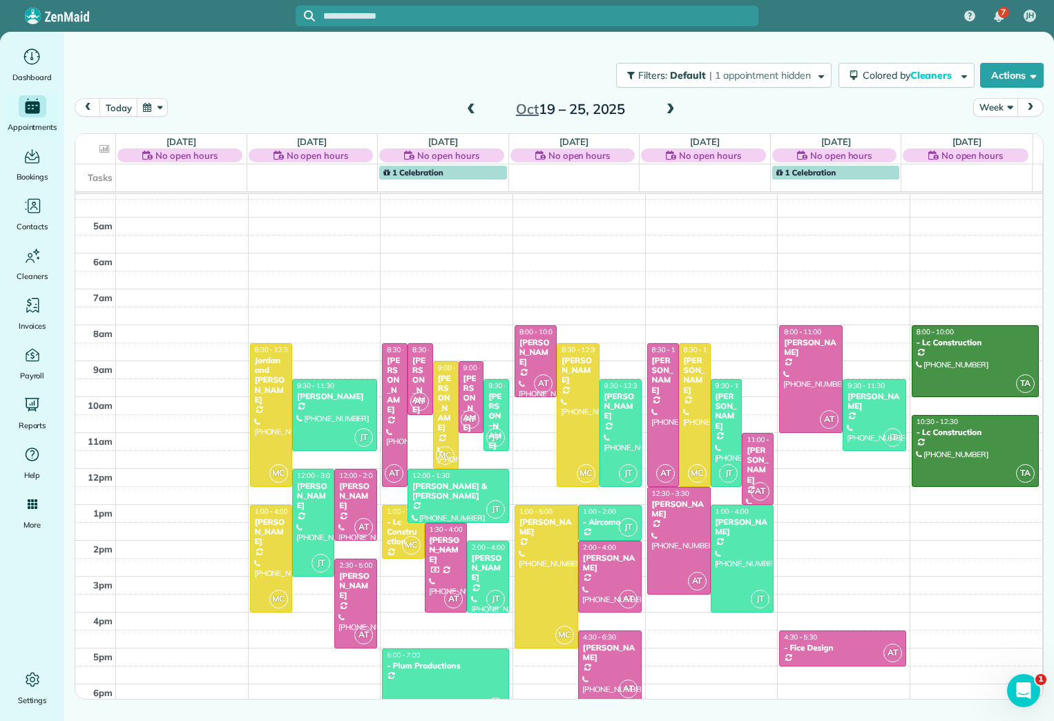
click at [671, 110] on span at bounding box center [670, 110] width 15 height 12
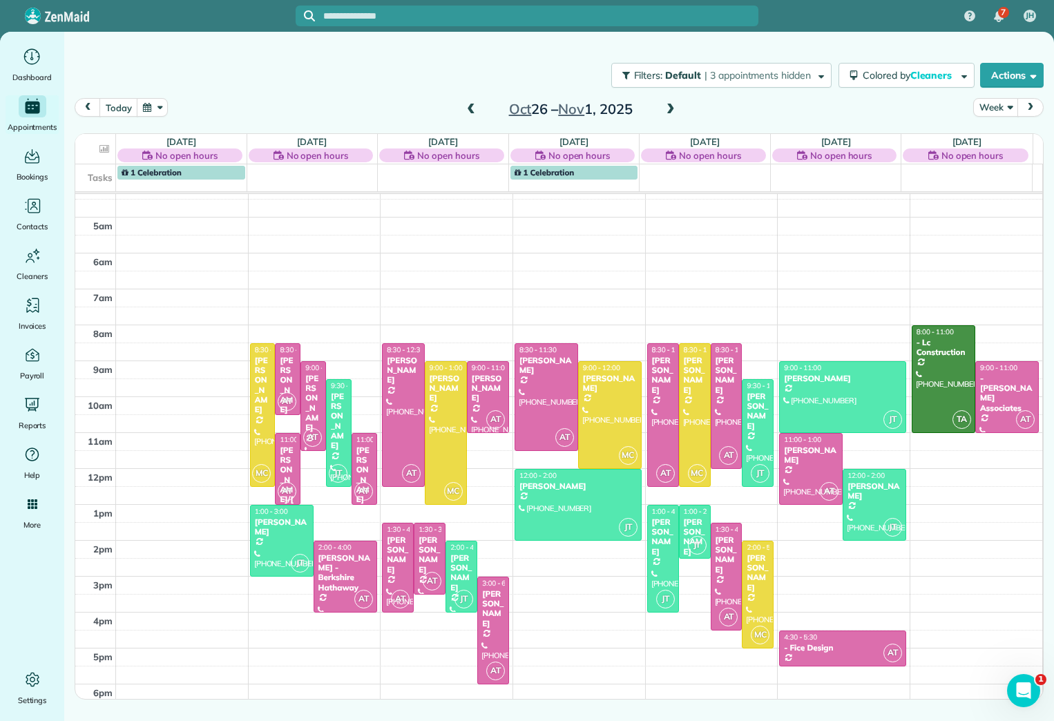
click at [470, 108] on span at bounding box center [470, 110] width 15 height 12
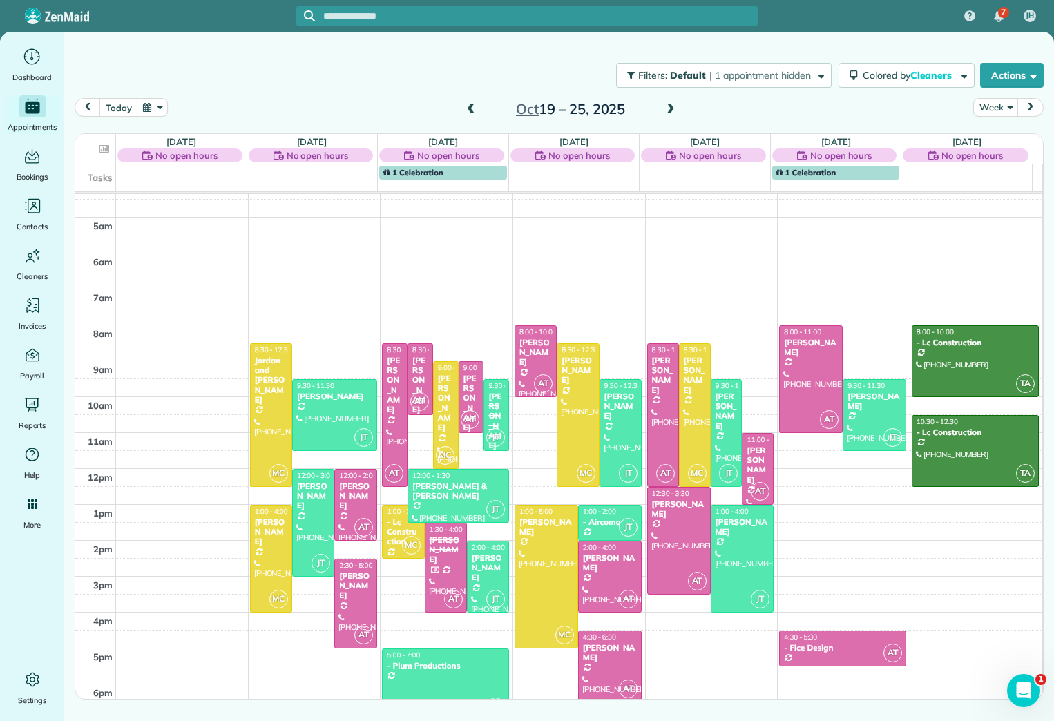
click at [670, 114] on span at bounding box center [670, 110] width 15 height 12
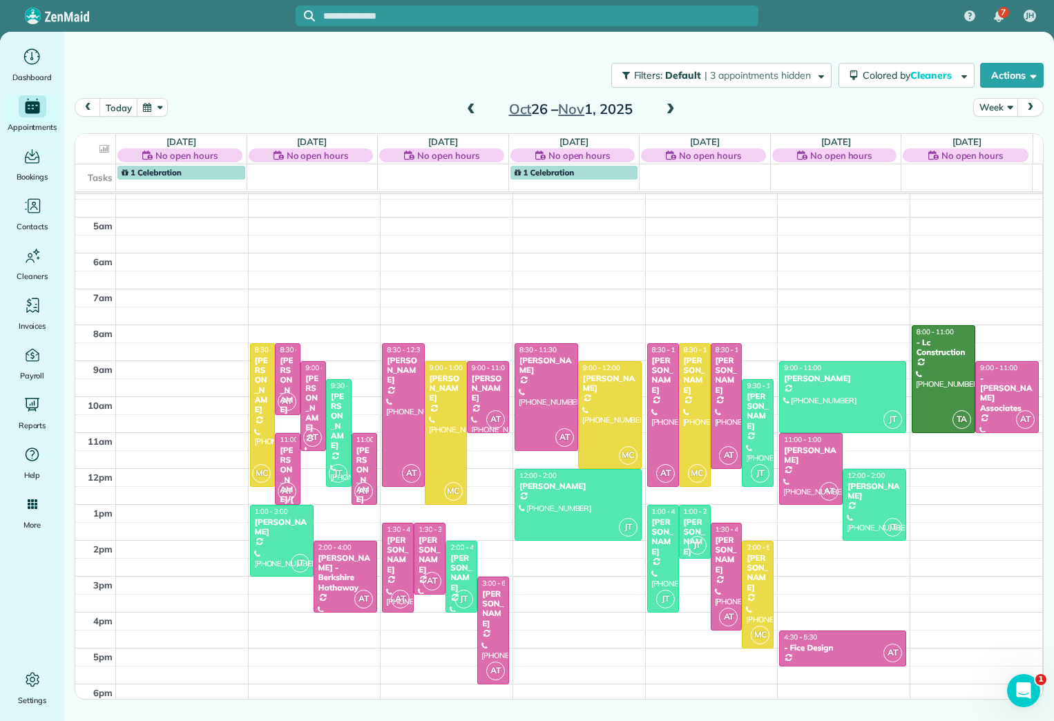
click at [468, 106] on span at bounding box center [470, 110] width 15 height 12
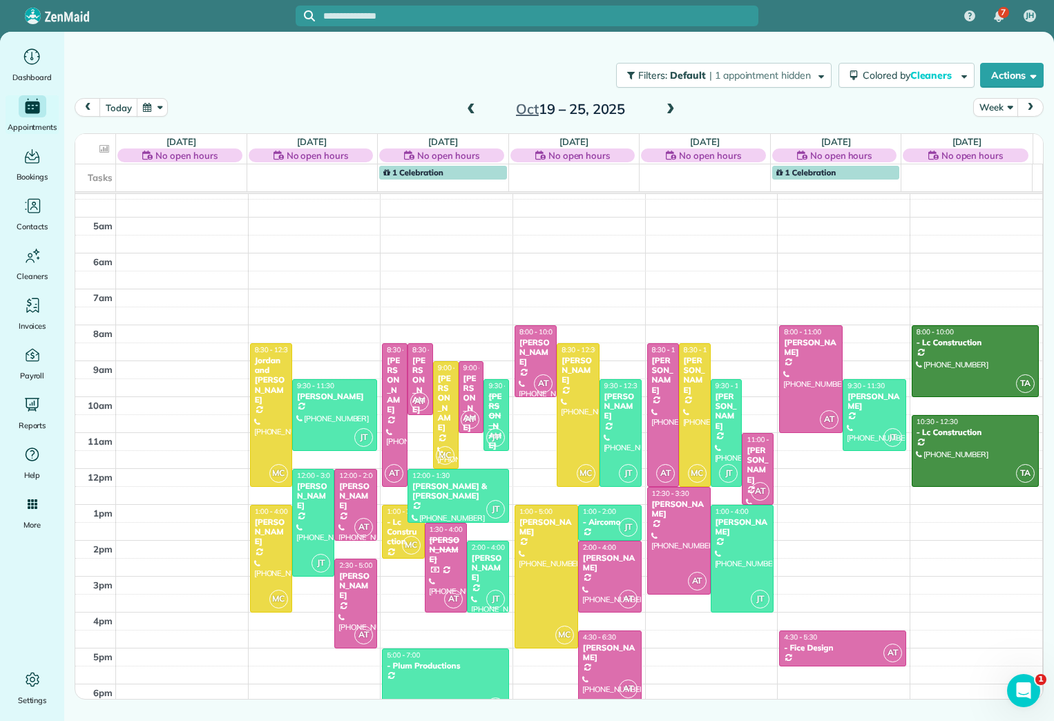
click at [468, 106] on span at bounding box center [470, 110] width 15 height 12
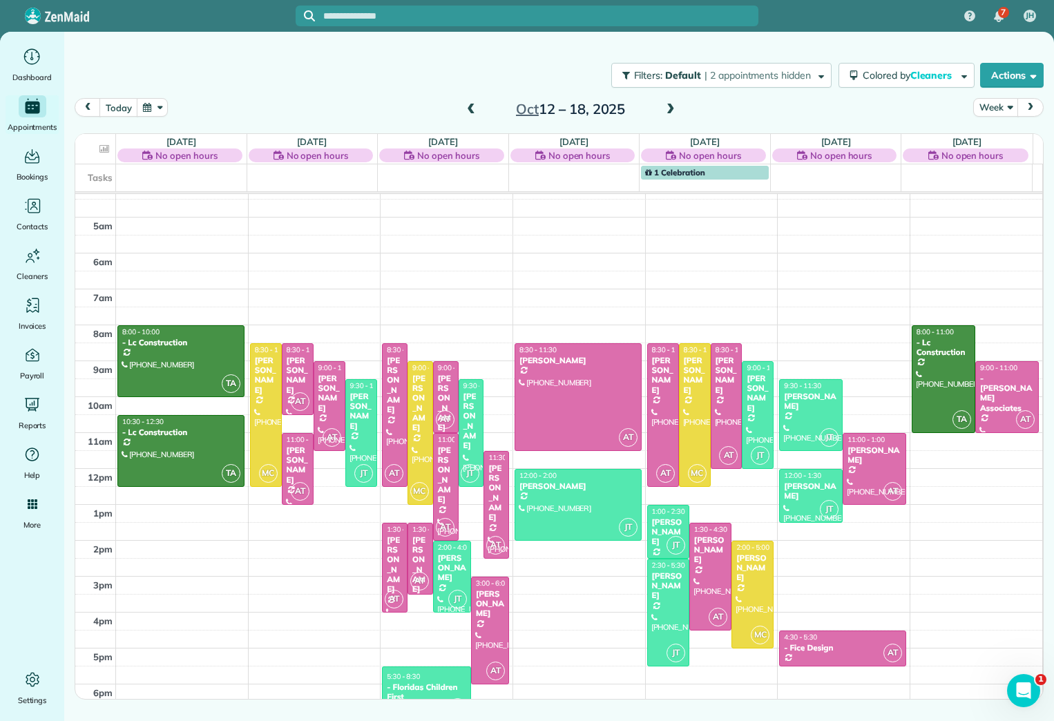
click at [468, 106] on span at bounding box center [470, 110] width 15 height 12
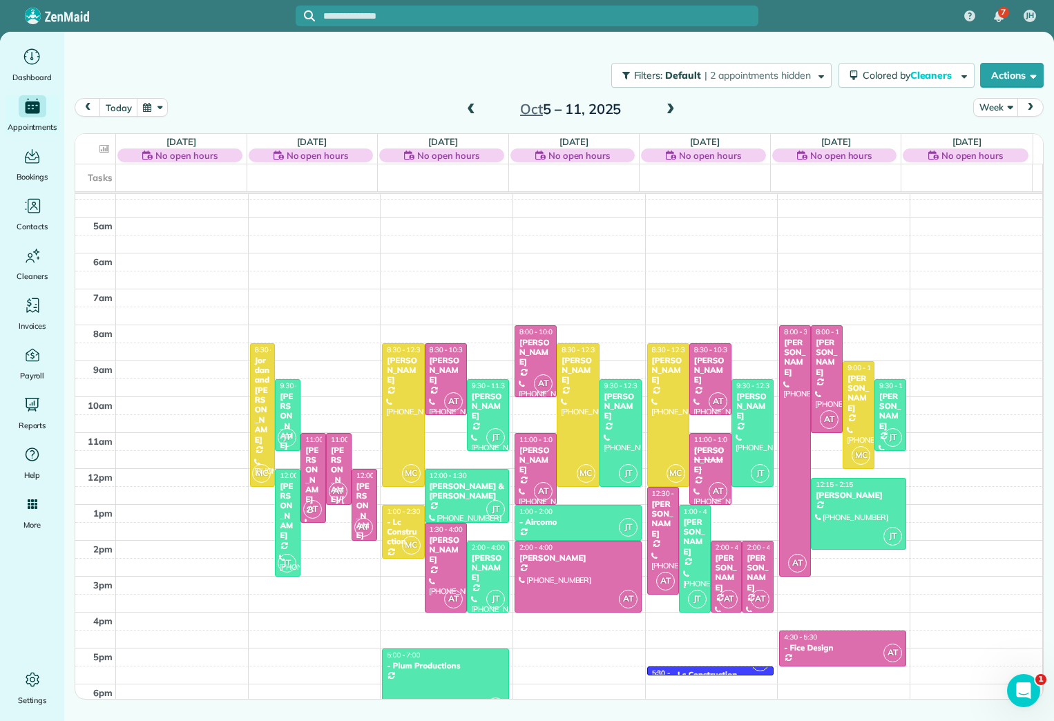
click at [468, 106] on span at bounding box center [470, 110] width 15 height 12
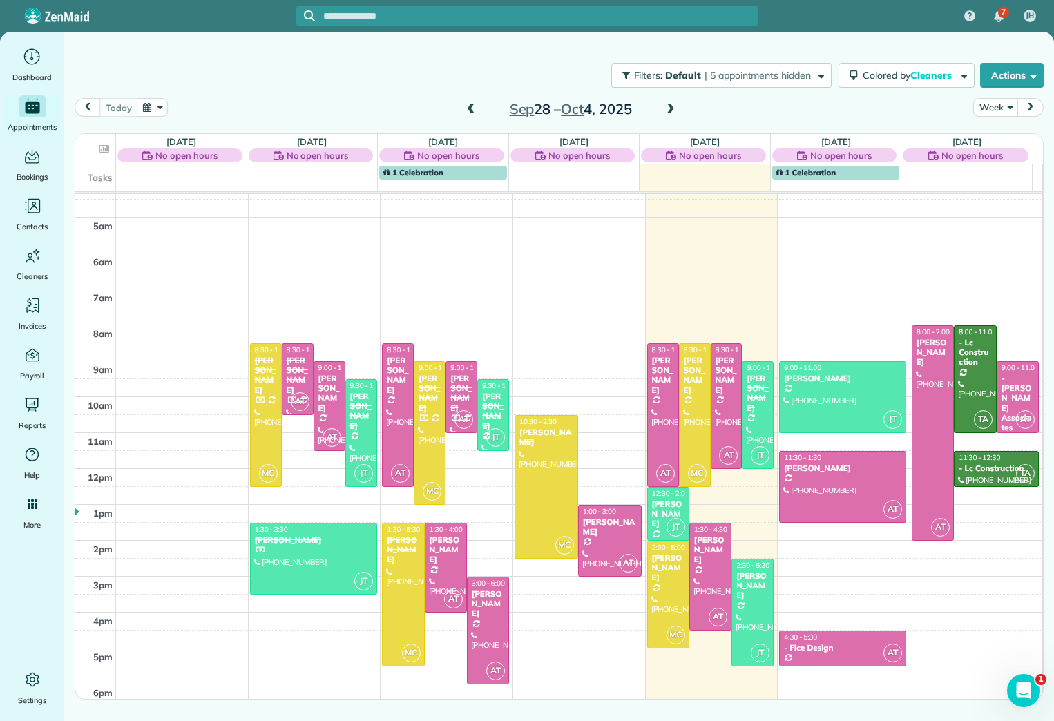
click at [671, 114] on span at bounding box center [670, 110] width 15 height 12
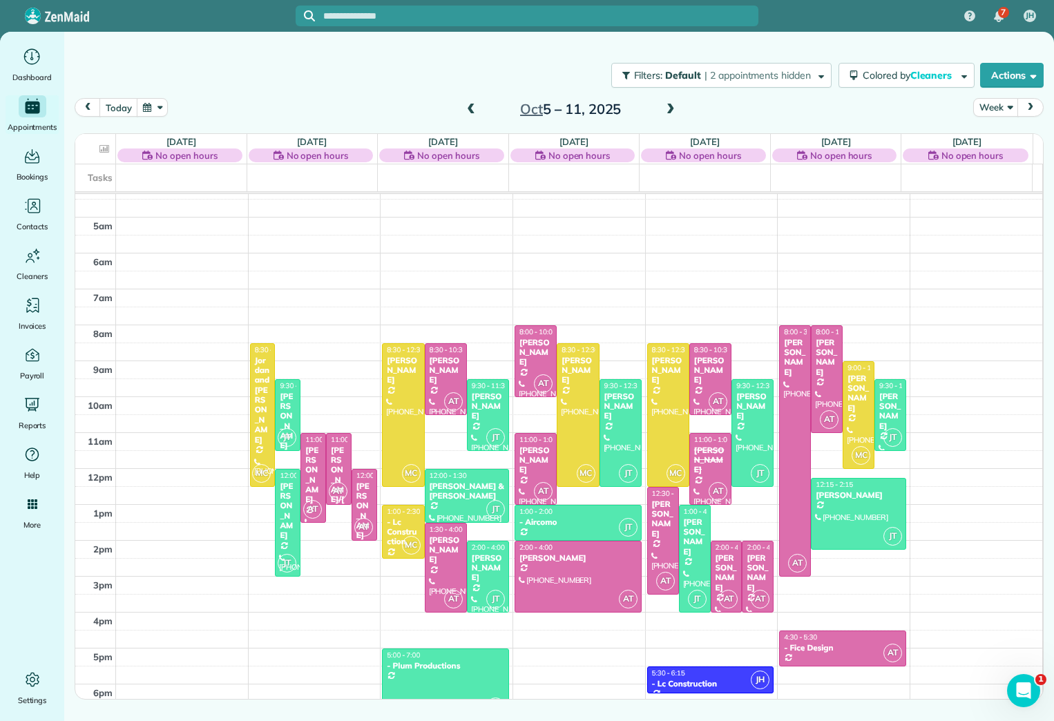
scroll to position [85, 0]
drag, startPoint x: 724, startPoint y: 674, endPoint x: 722, endPoint y: 701, distance: 27.0
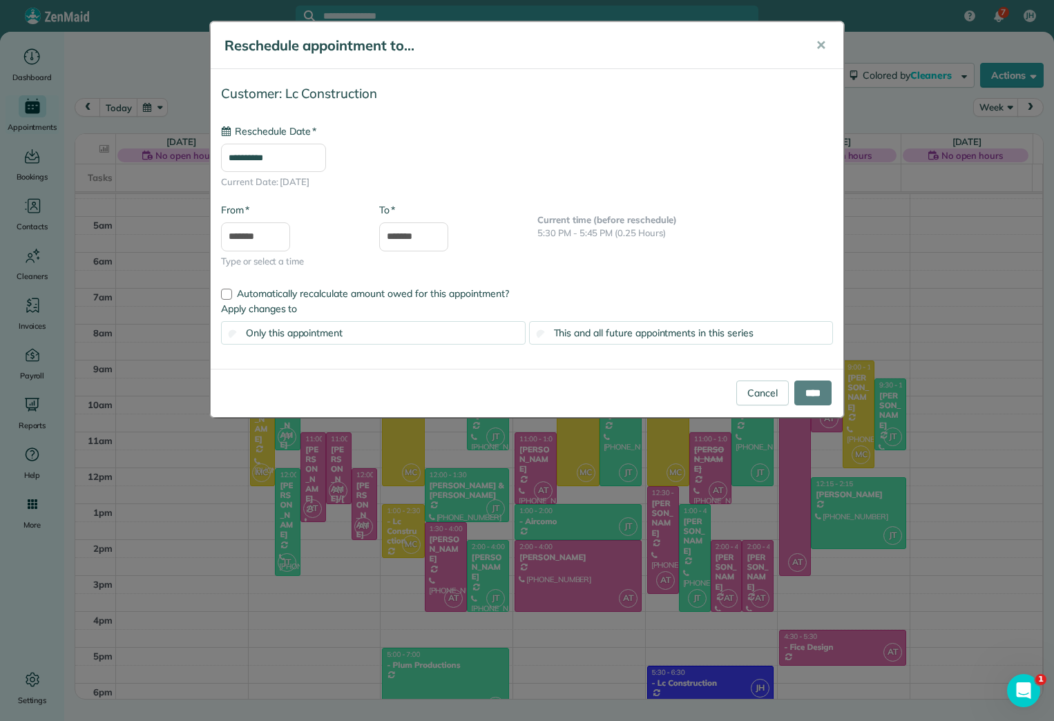
type input "**********"
click at [807, 392] on input "****" at bounding box center [812, 392] width 37 height 25
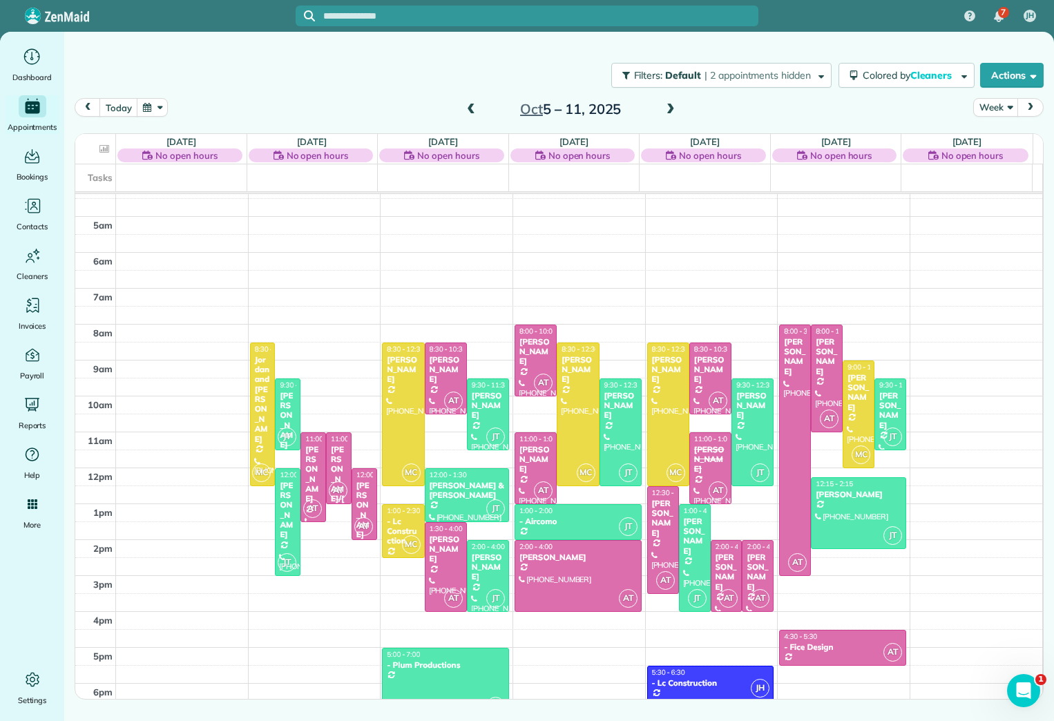
click at [669, 108] on span at bounding box center [670, 110] width 15 height 12
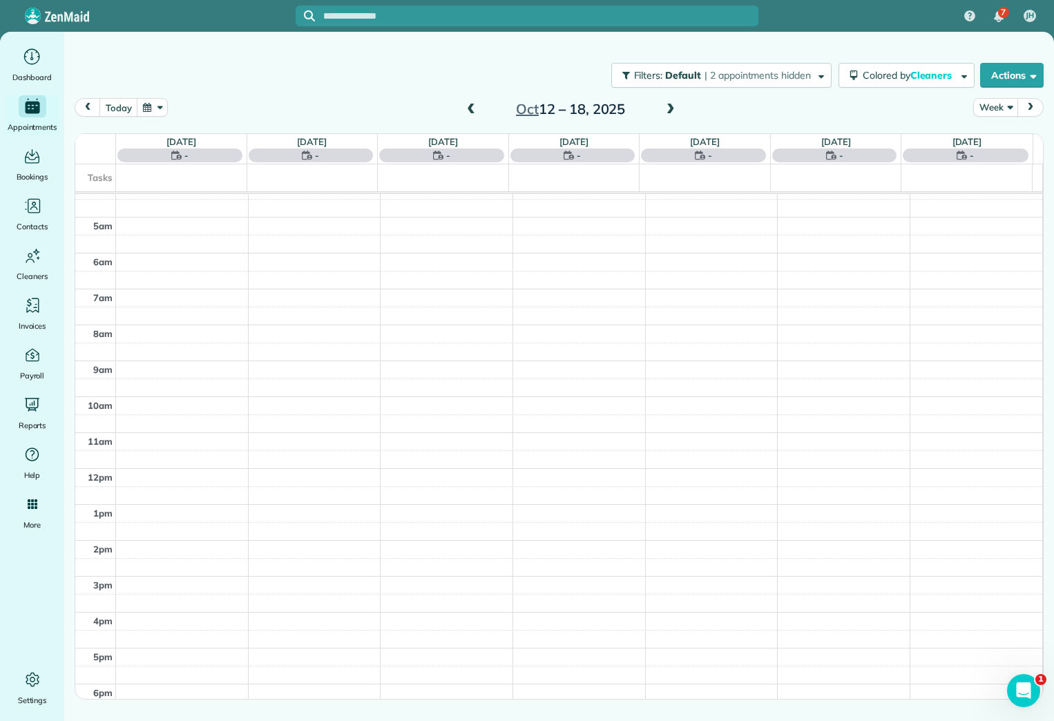
scroll to position [84, 0]
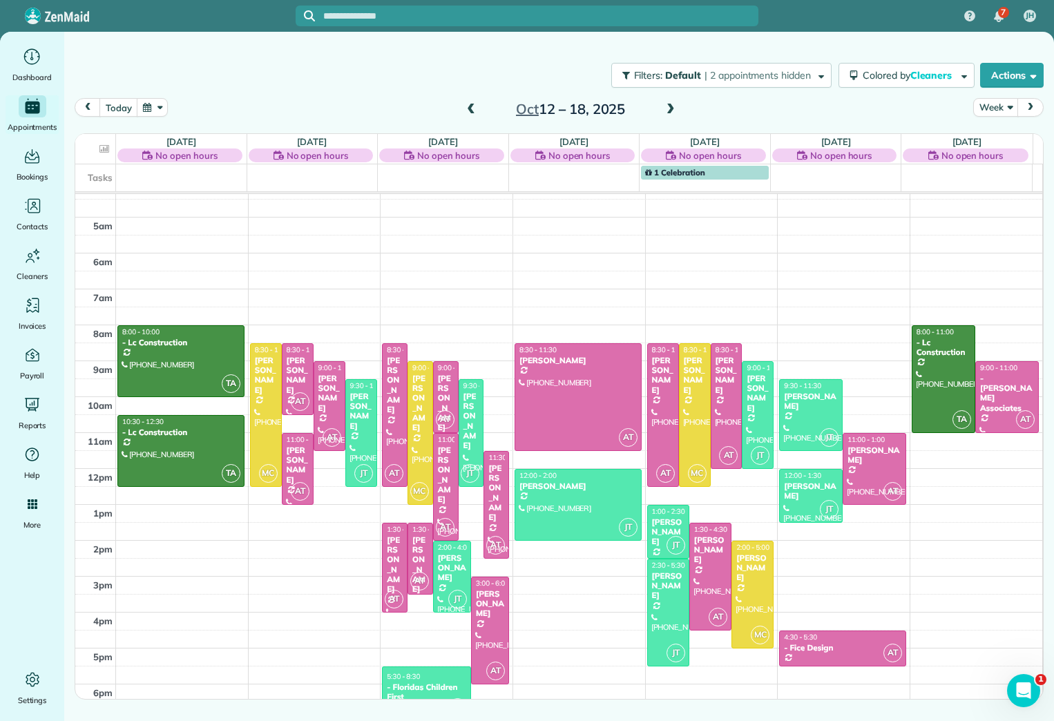
click at [471, 108] on span at bounding box center [470, 110] width 15 height 12
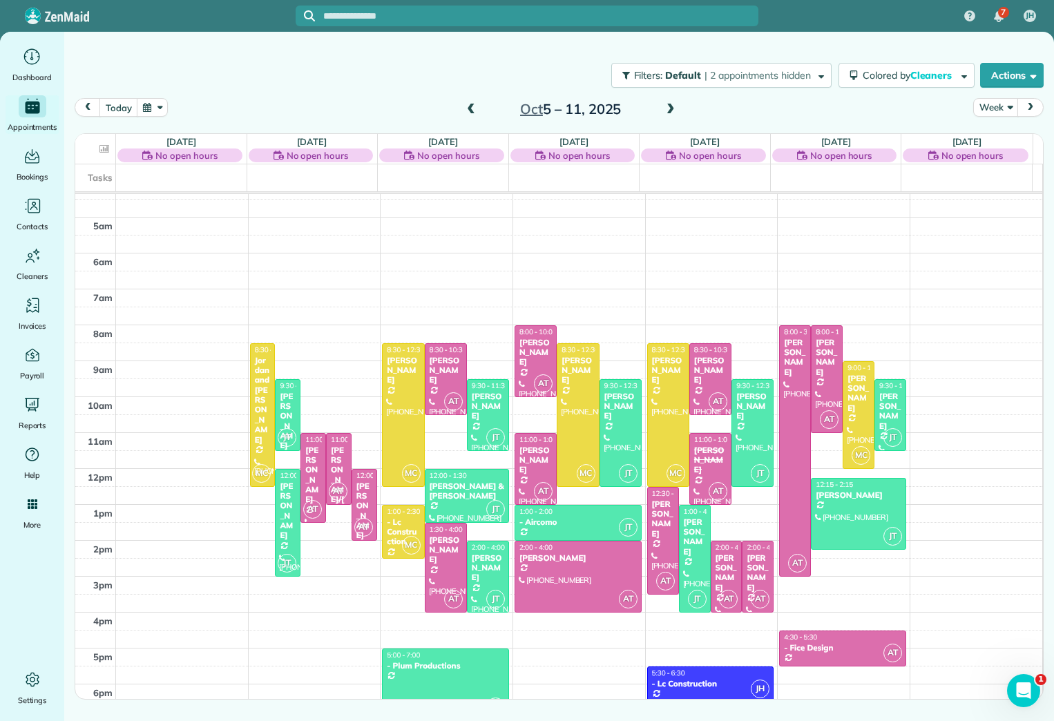
click at [675, 113] on span at bounding box center [670, 110] width 15 height 12
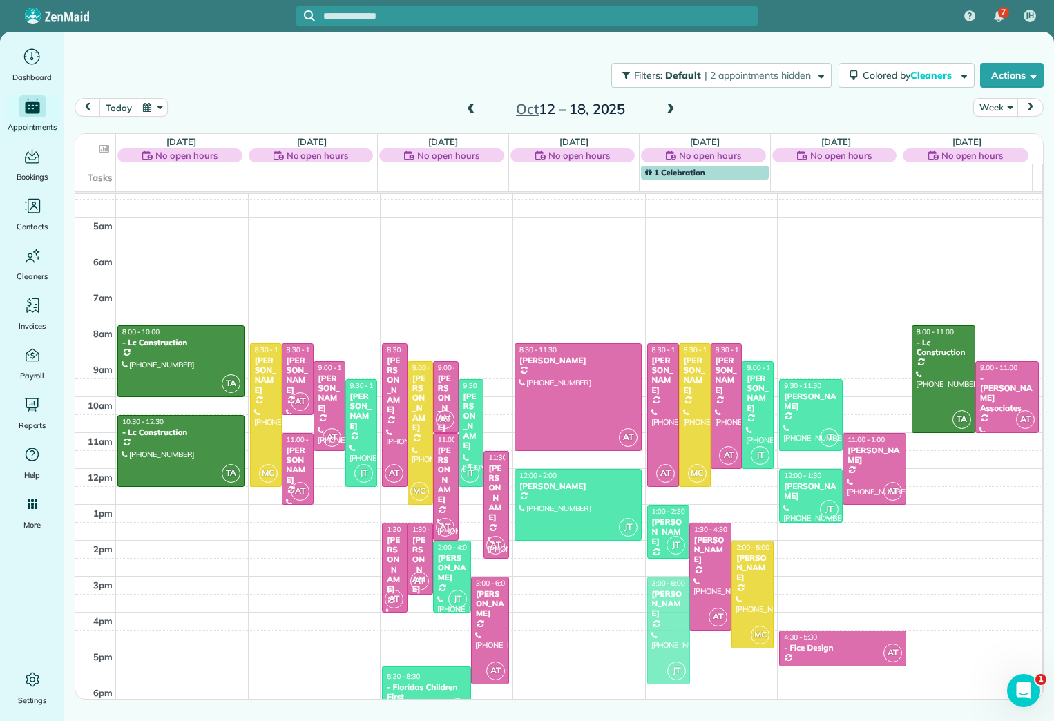
drag, startPoint x: 664, startPoint y: 586, endPoint x: 664, endPoint y: 599, distance: 13.8
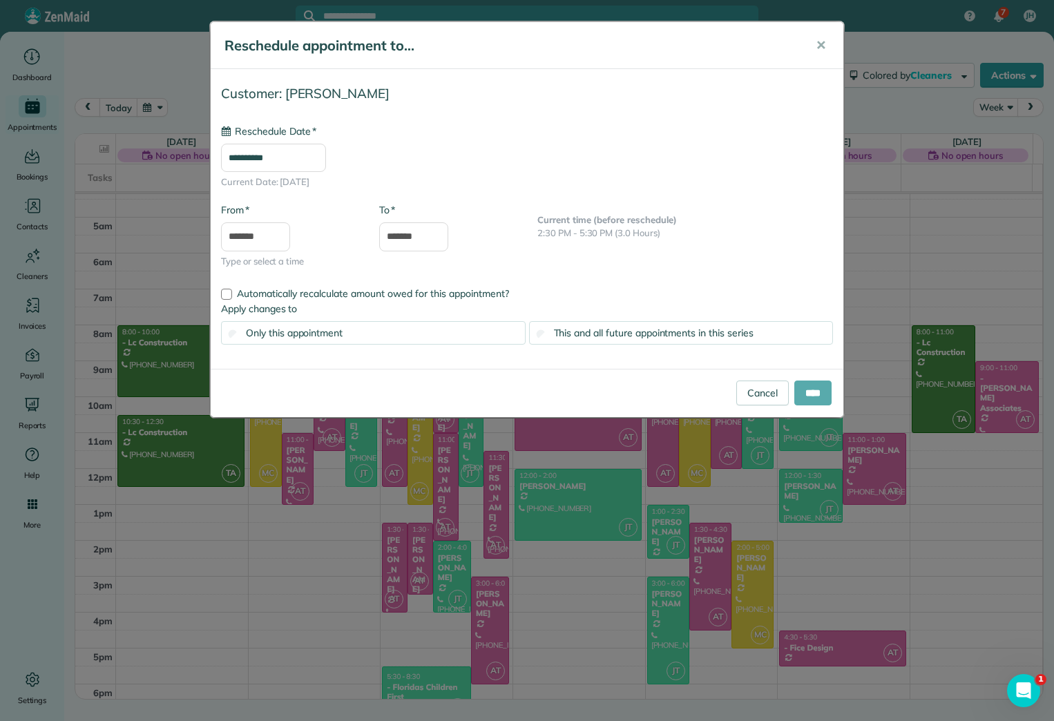
type input "**********"
click at [814, 389] on input "****" at bounding box center [812, 392] width 37 height 25
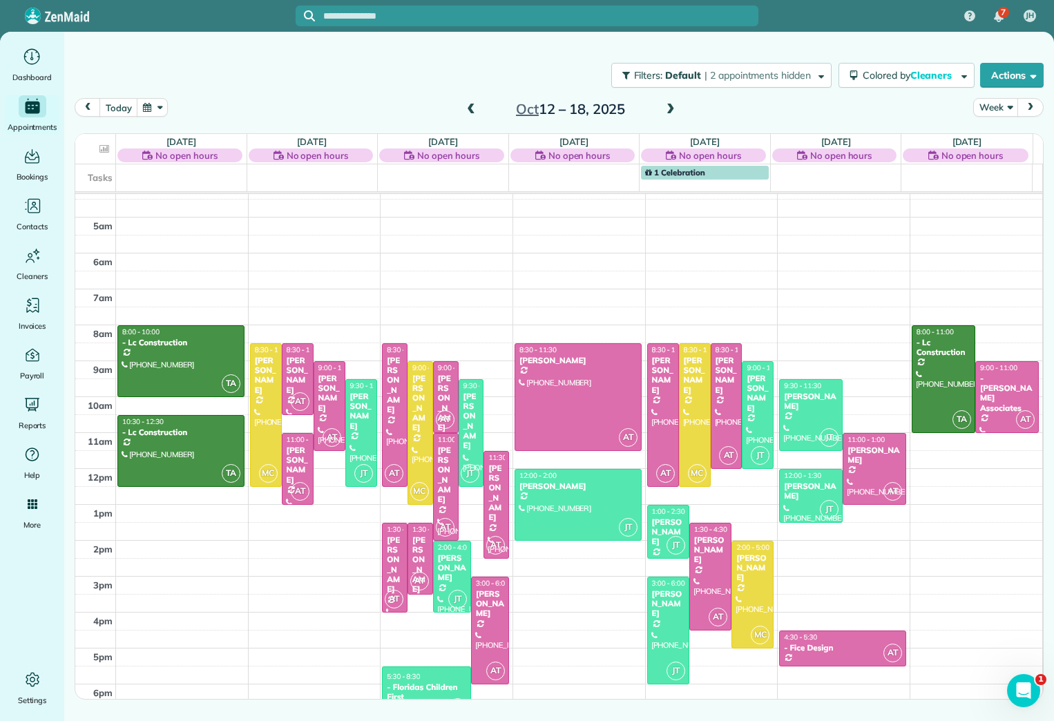
click at [666, 103] on span at bounding box center [670, 109] width 15 height 21
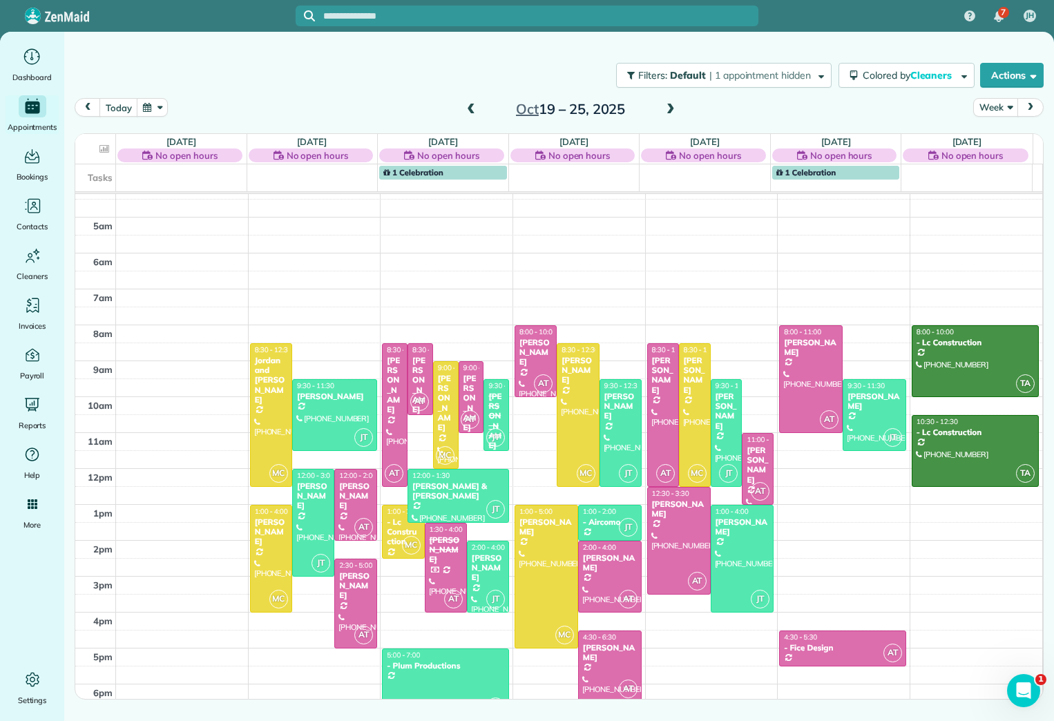
click at [469, 107] on span at bounding box center [470, 110] width 15 height 12
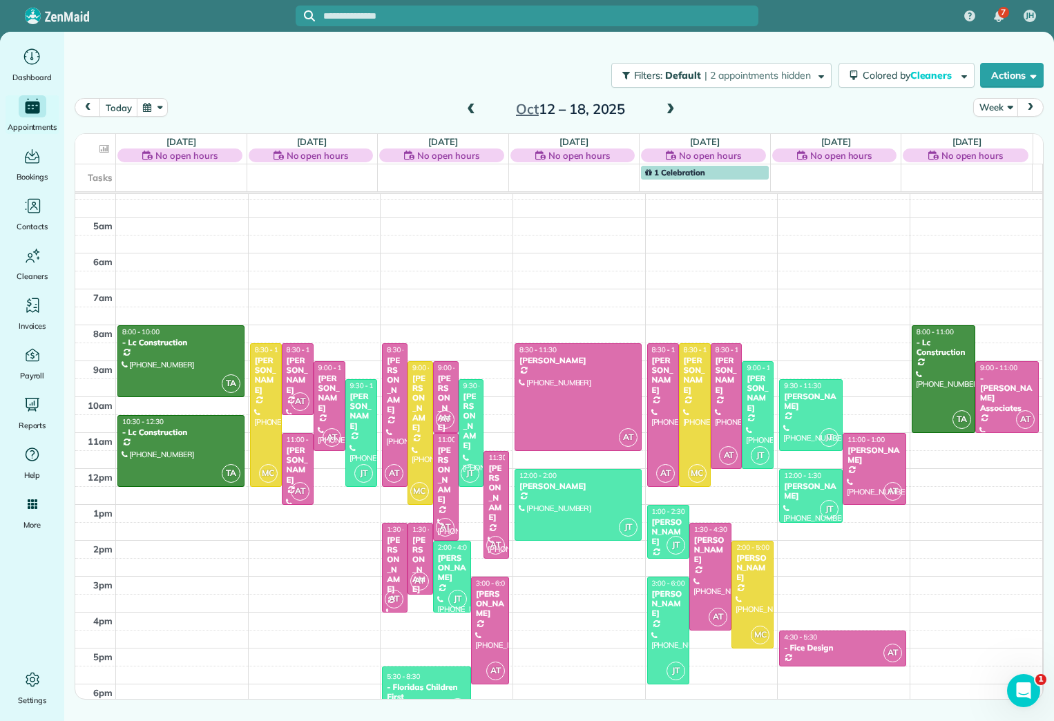
click at [469, 107] on span at bounding box center [470, 110] width 15 height 12
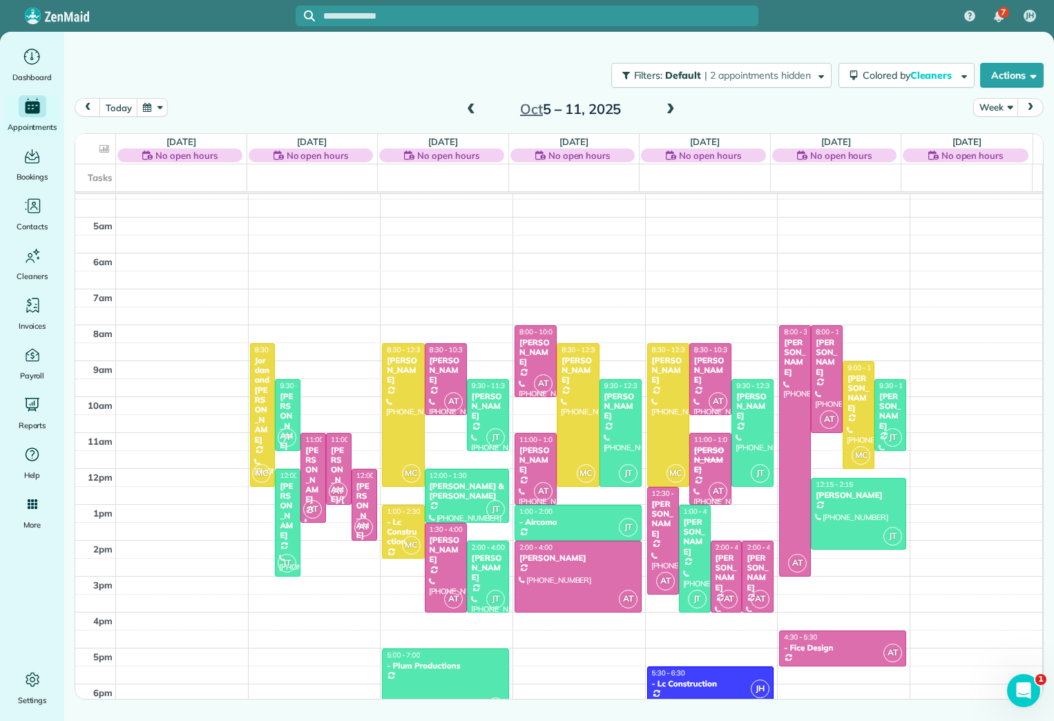
click at [465, 111] on span at bounding box center [470, 110] width 15 height 12
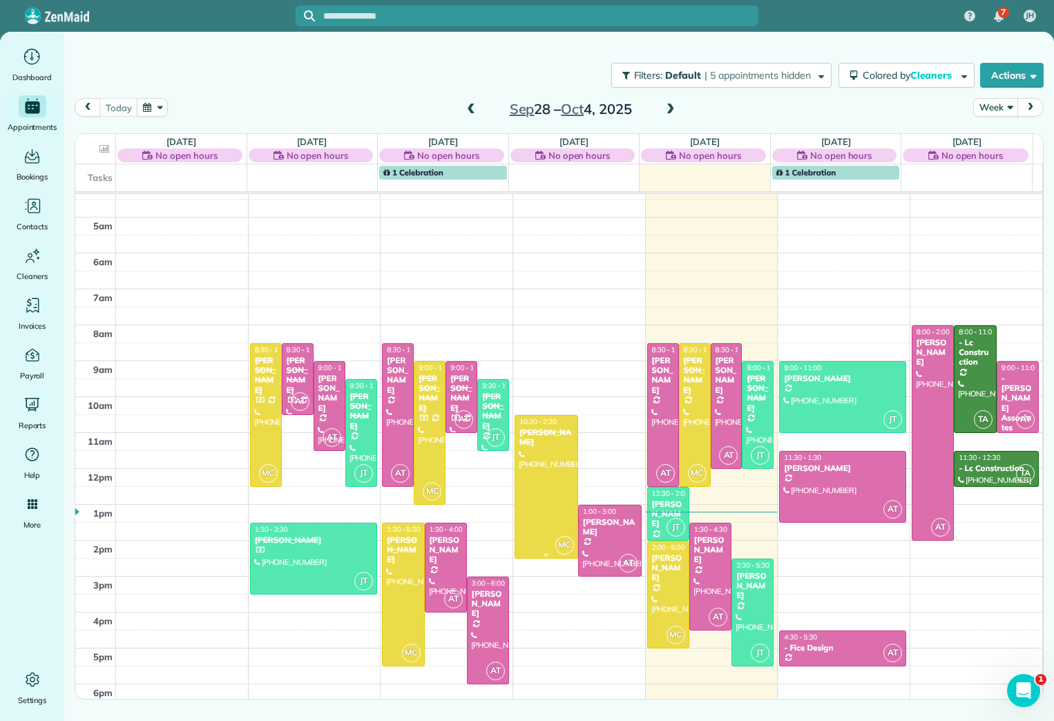
click at [539, 456] on div at bounding box center [546, 487] width 62 height 142
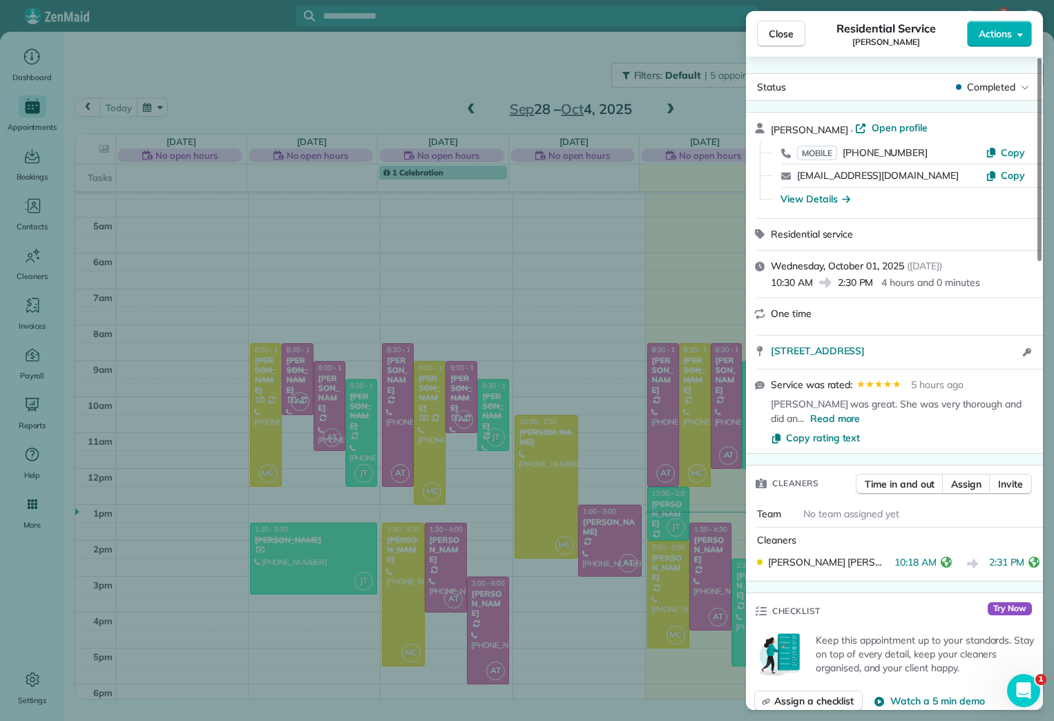
drag, startPoint x: 794, startPoint y: 401, endPoint x: 1014, endPoint y: 410, distance: 220.5
click at [839, 410] on div "Monica was great. She was very thorough and did an … Read more" at bounding box center [903, 411] width 264 height 28
click at [810, 418] on span "Read more" at bounding box center [835, 419] width 50 height 14
click at [839, 421] on div "Monica was great. She was very thorough and did an excellent job. I hope to use…" at bounding box center [903, 411] width 264 height 28
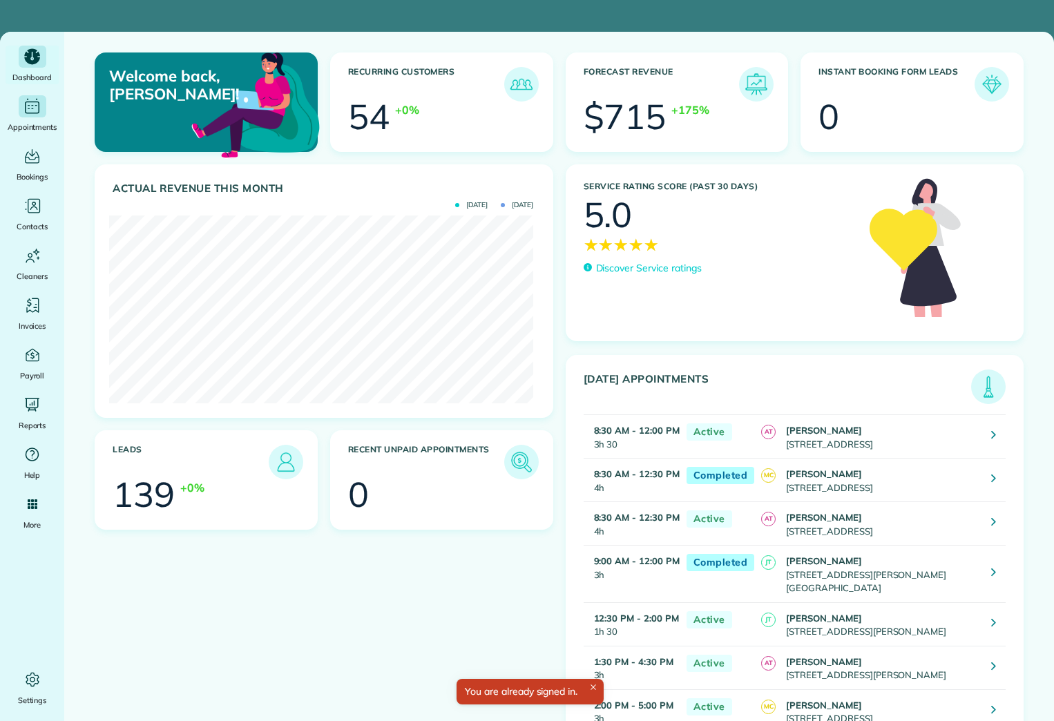
scroll to position [188, 424]
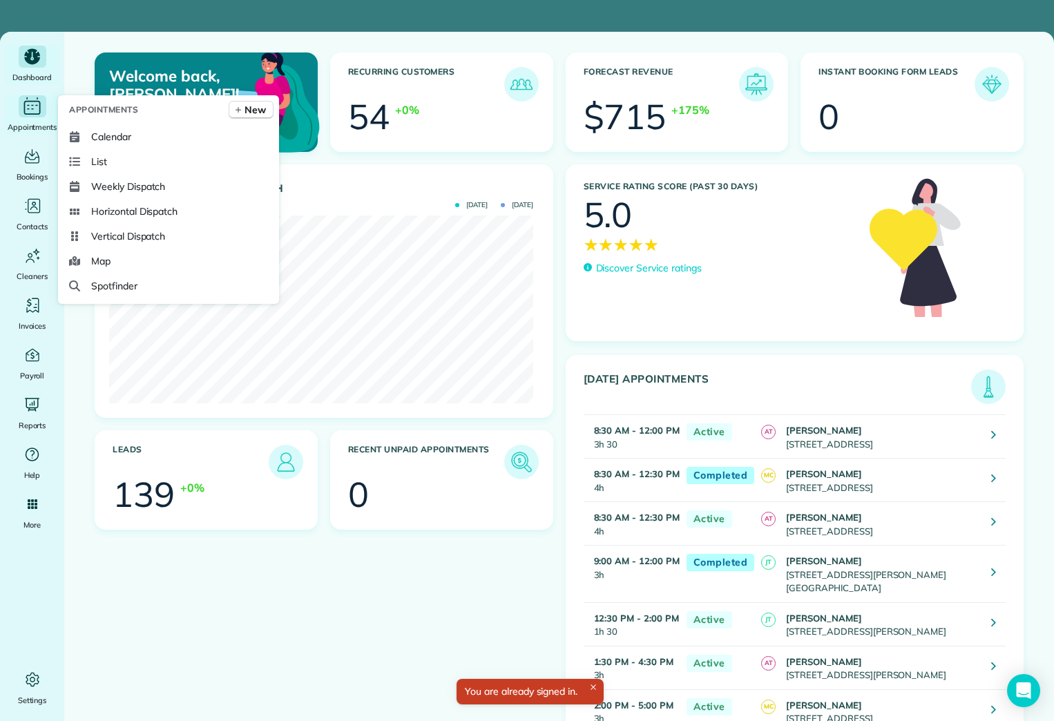
click at [35, 120] on span "Appointments" at bounding box center [33, 127] width 50 height 14
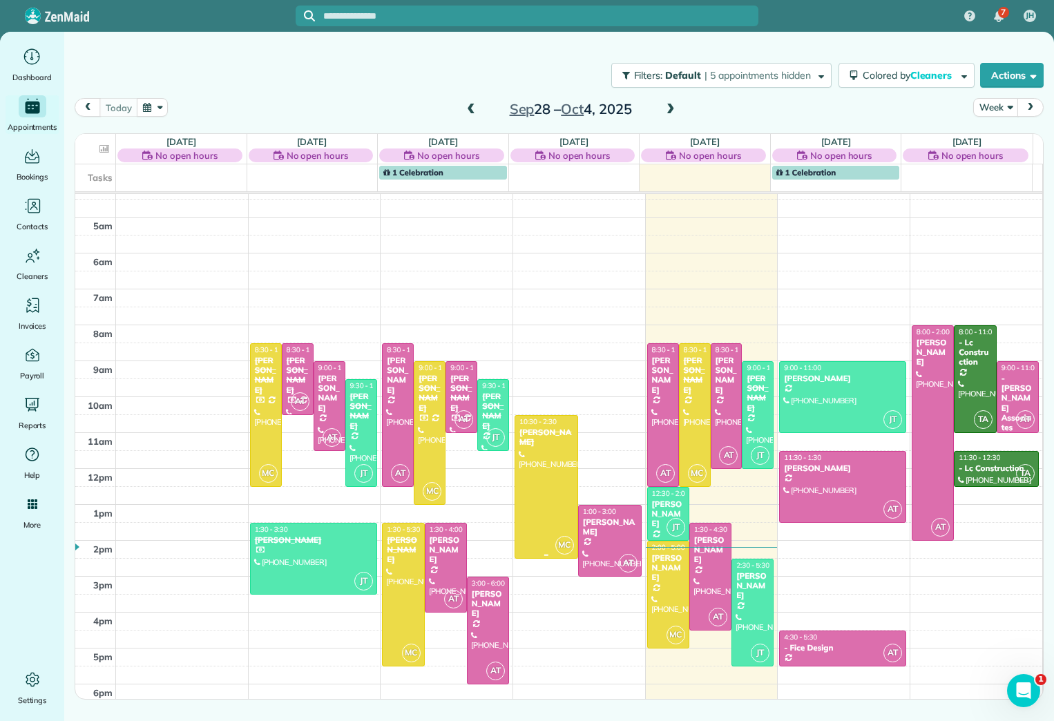
click at [543, 466] on div at bounding box center [546, 487] width 62 height 142
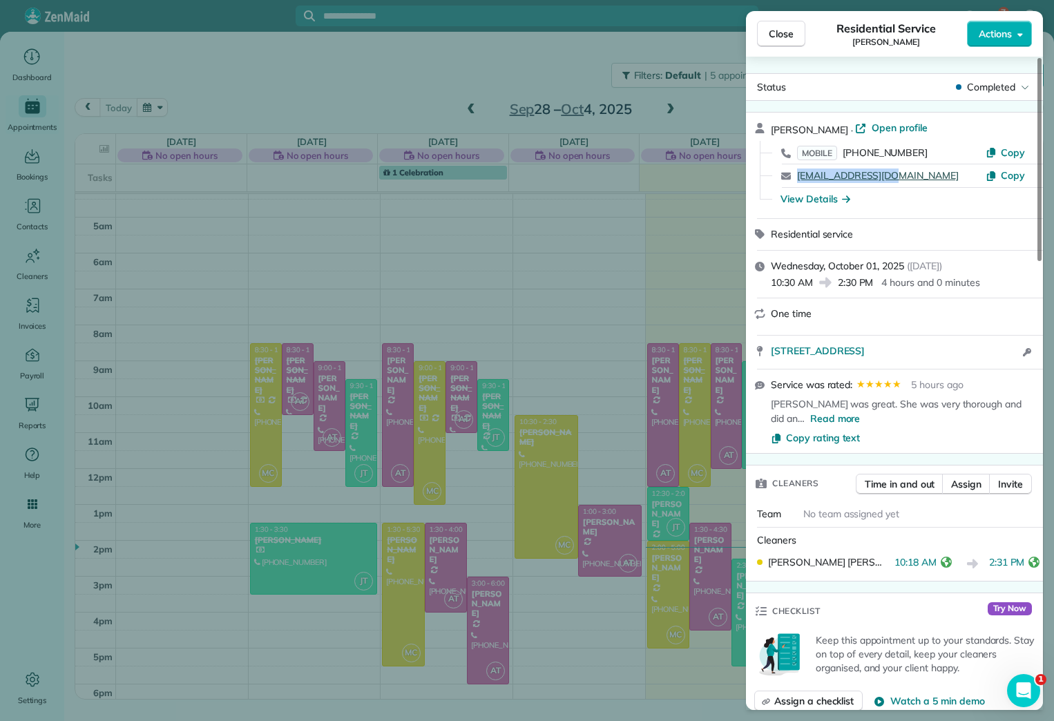
drag, startPoint x: 896, startPoint y: 180, endPoint x: 799, endPoint y: 177, distance: 96.7
click at [799, 177] on div "[EMAIL_ADDRESS][DOMAIN_NAME]" at bounding box center [891, 175] width 189 height 15
copy link "[EMAIL_ADDRESS][DOMAIN_NAME]"
click at [786, 26] on button "Close" at bounding box center [781, 34] width 48 height 26
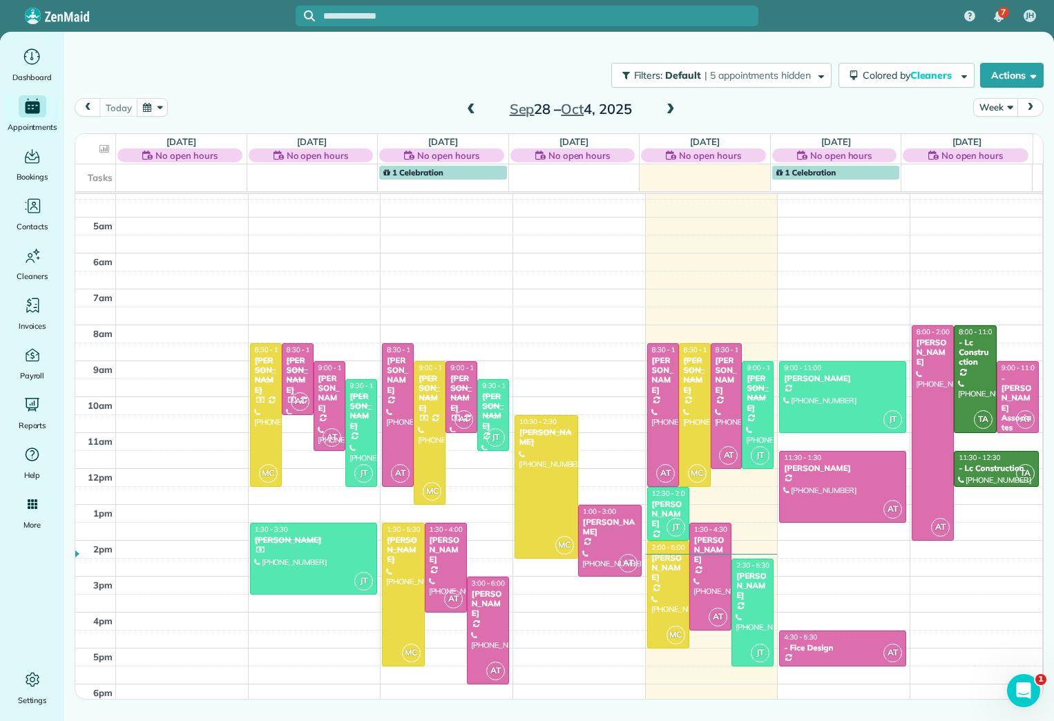
click at [679, 116] on div "[DATE] – [DATE]" at bounding box center [570, 109] width 221 height 22
click at [671, 112] on span at bounding box center [670, 110] width 15 height 12
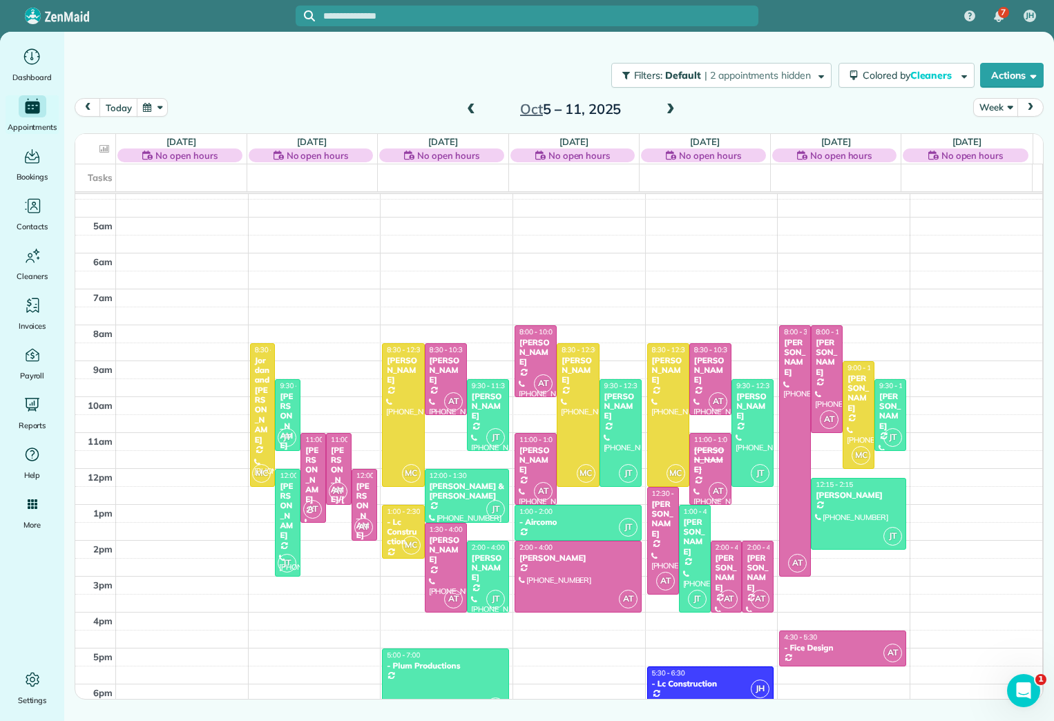
click at [671, 105] on span at bounding box center [670, 110] width 15 height 12
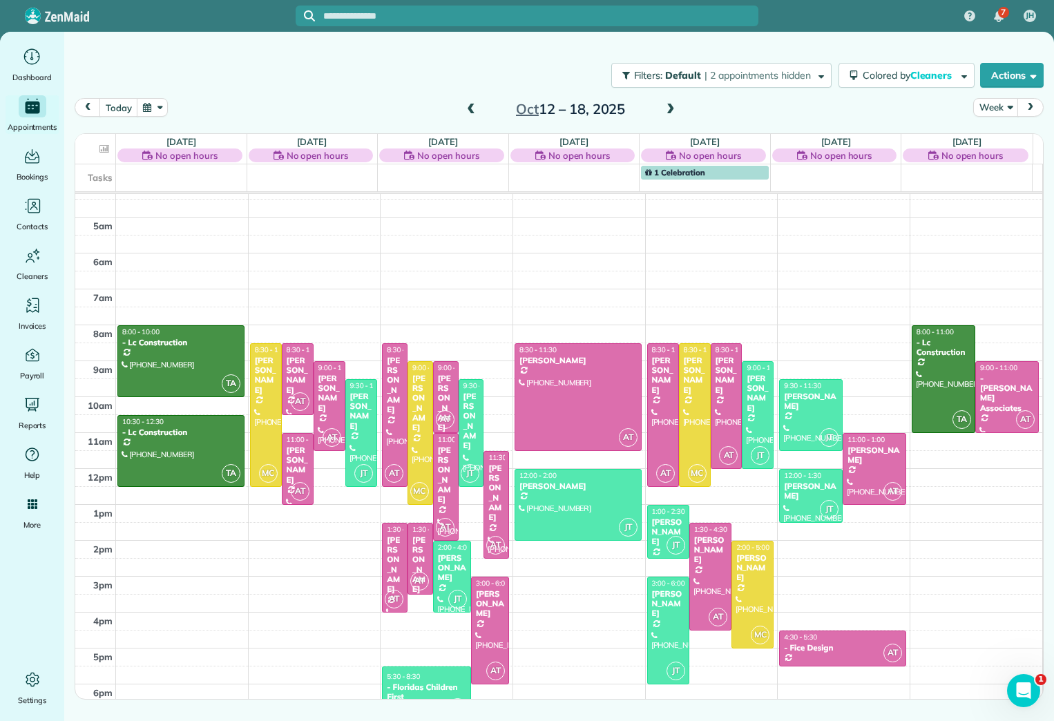
click at [671, 105] on span at bounding box center [670, 110] width 15 height 12
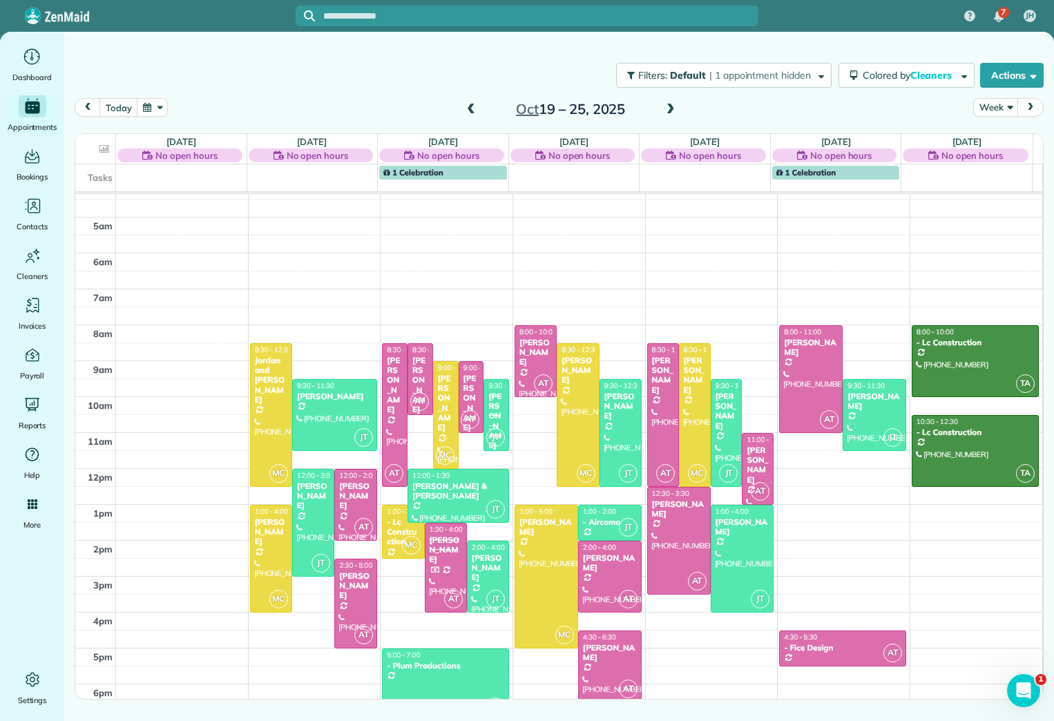
click at [472, 110] on span at bounding box center [470, 110] width 15 height 12
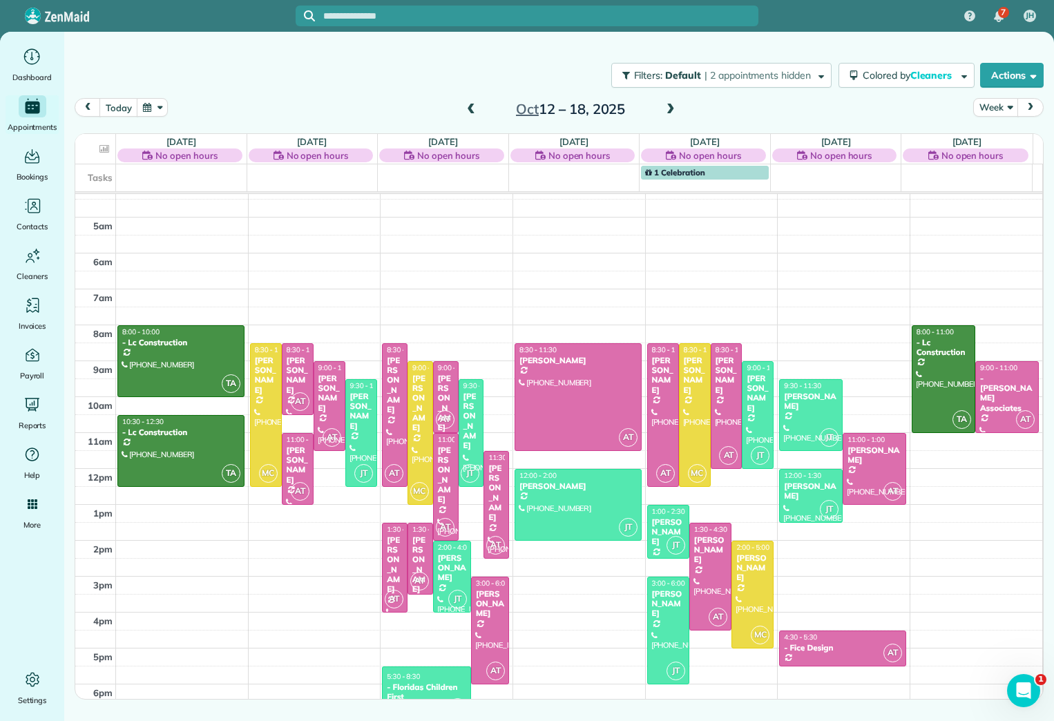
click at [472, 110] on span at bounding box center [470, 110] width 15 height 12
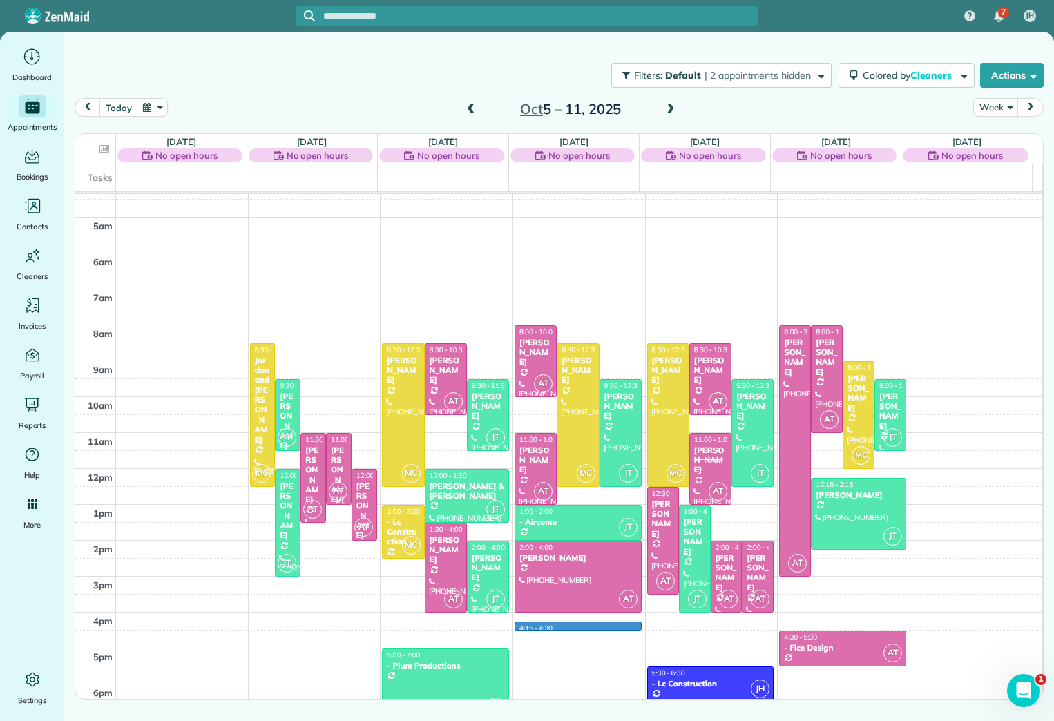
click at [577, 624] on div "2am 3am 4am 5am 6am 7am 8am 9am 10am 11am 12pm 1pm 2pm 3pm 4pm 5pm 6pm MC 8:30 …" at bounding box center [558, 415] width 967 height 610
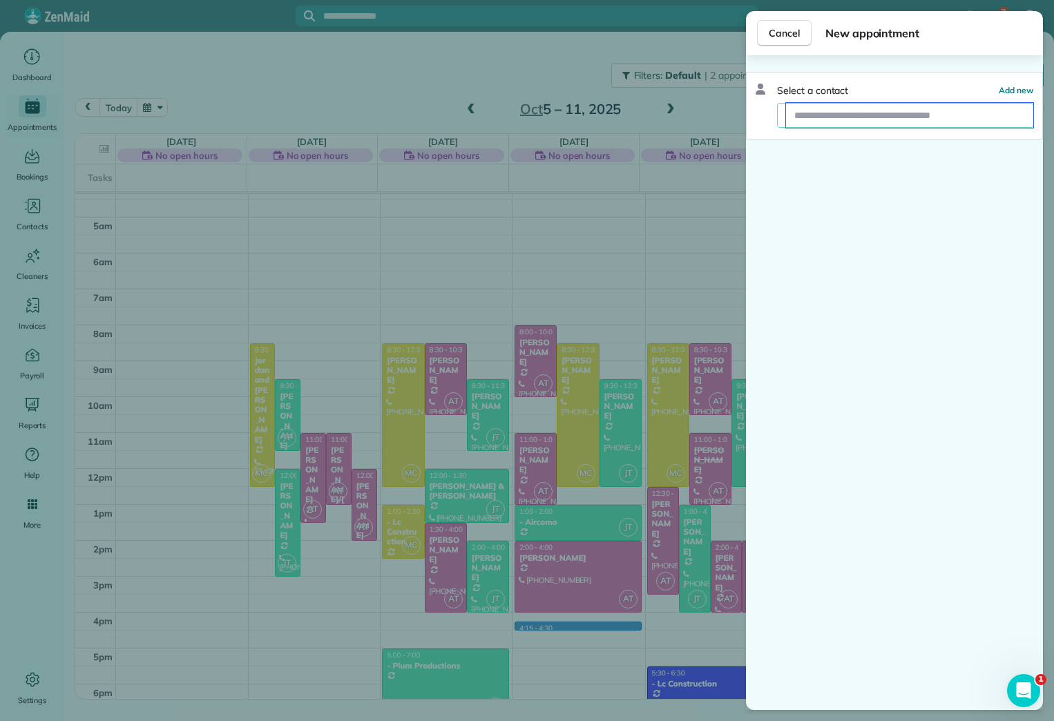
click at [896, 123] on input "text" at bounding box center [909, 115] width 247 height 25
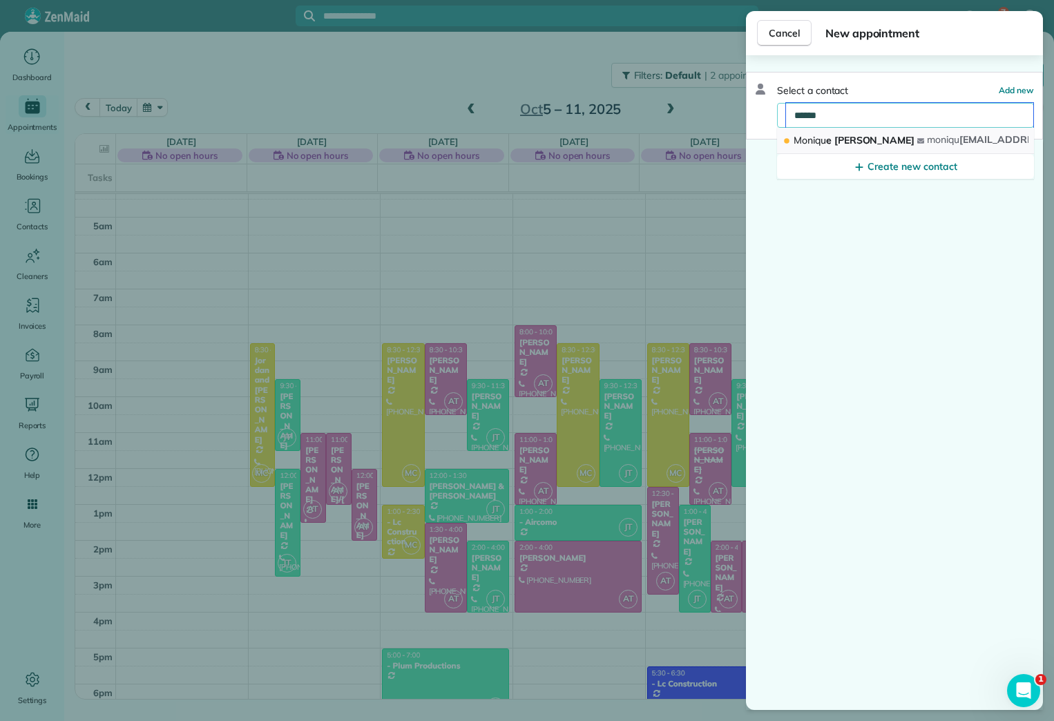
type input "******"
click at [878, 138] on button "[PERSON_NAME] moniqu [EMAIL_ADDRESS][DOMAIN_NAME]" at bounding box center [905, 141] width 257 height 26
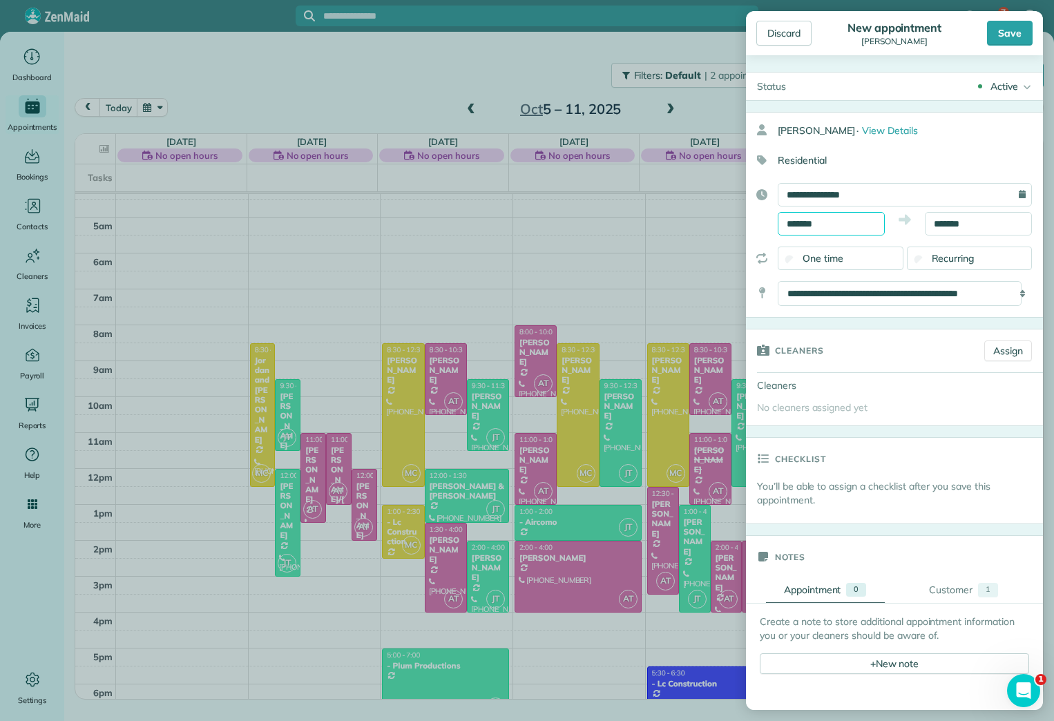
click at [802, 215] on input "*******" at bounding box center [831, 223] width 107 height 23
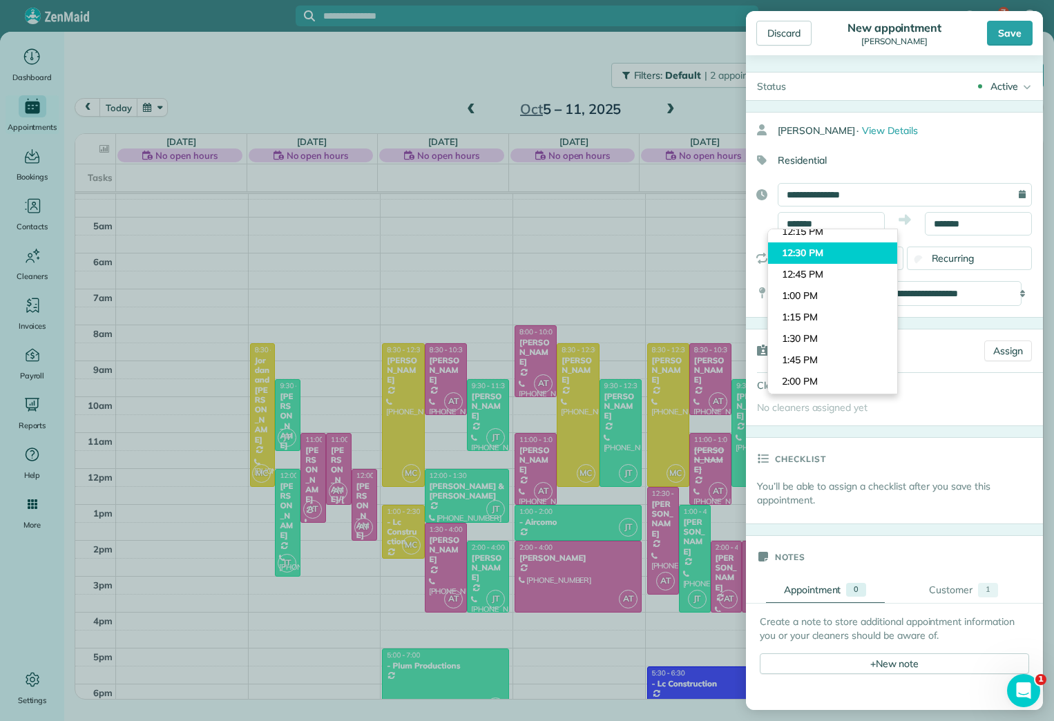
scroll to position [1026, 0]
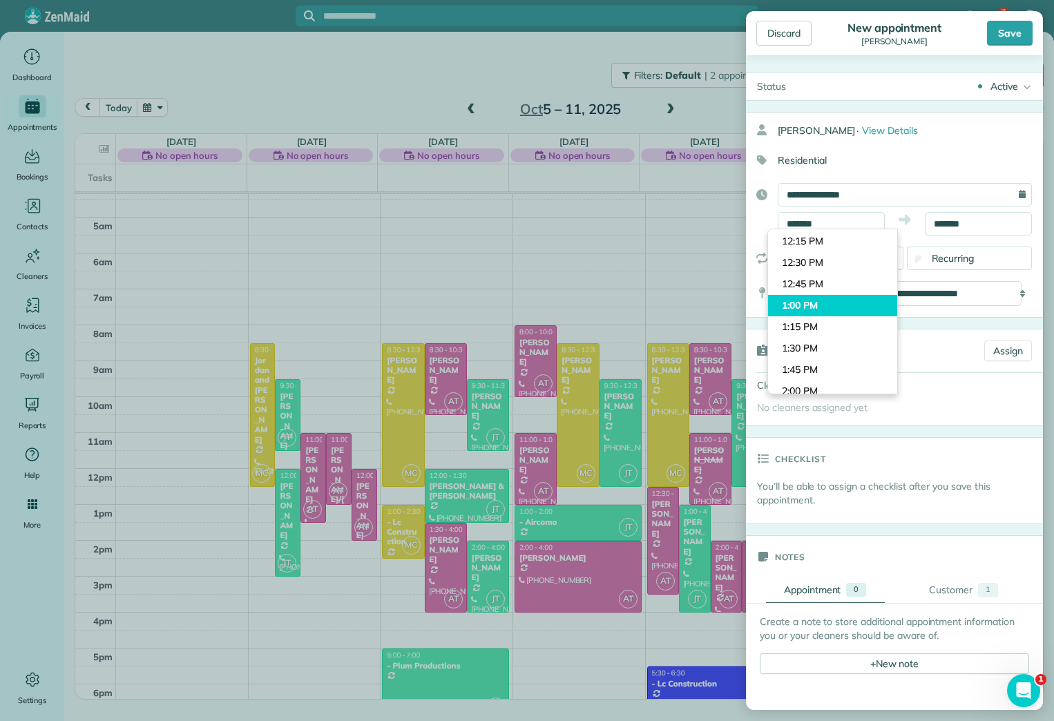
type input "*******"
click at [814, 300] on body "7 JH Dashboard Appointments Bookings Contacts Cleaners Invoices Payroll Reports…" at bounding box center [527, 360] width 1054 height 721
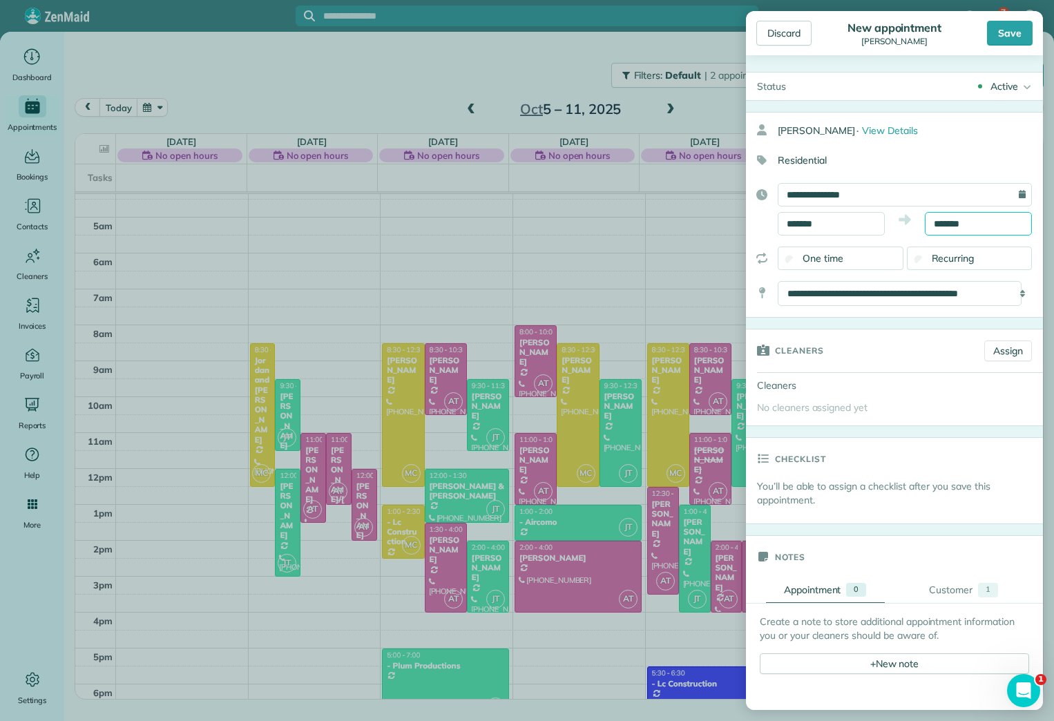
click at [954, 226] on input "*******" at bounding box center [978, 223] width 107 height 23
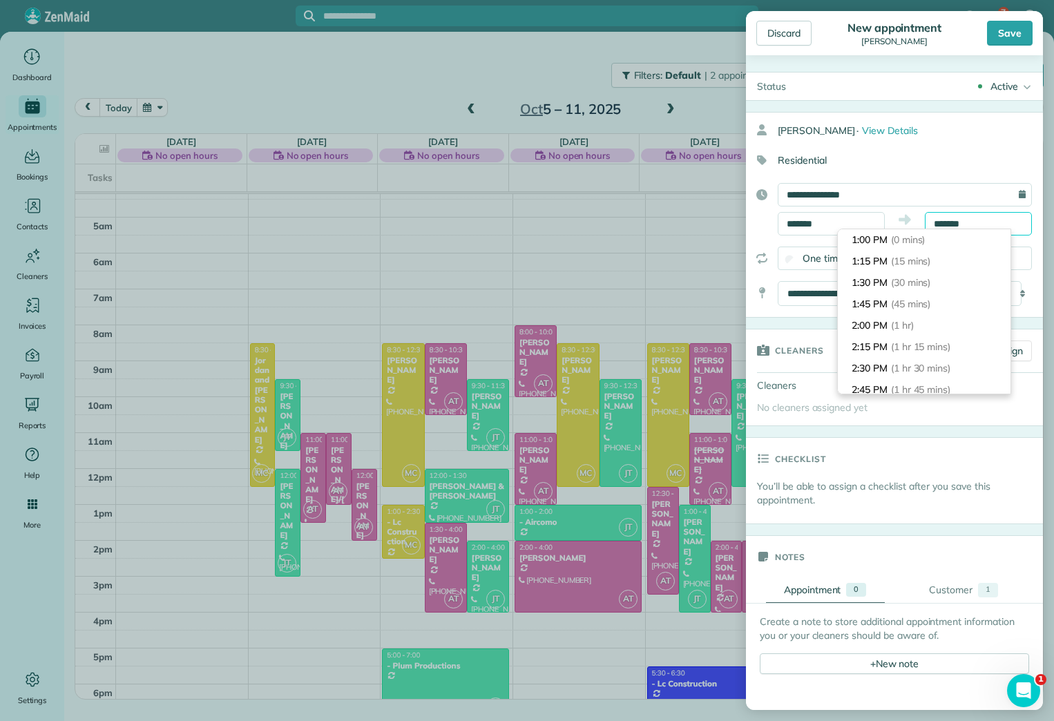
scroll to position [278, 0]
type input "*******"
click at [918, 305] on span "(4 hrs)" at bounding box center [906, 304] width 30 height 12
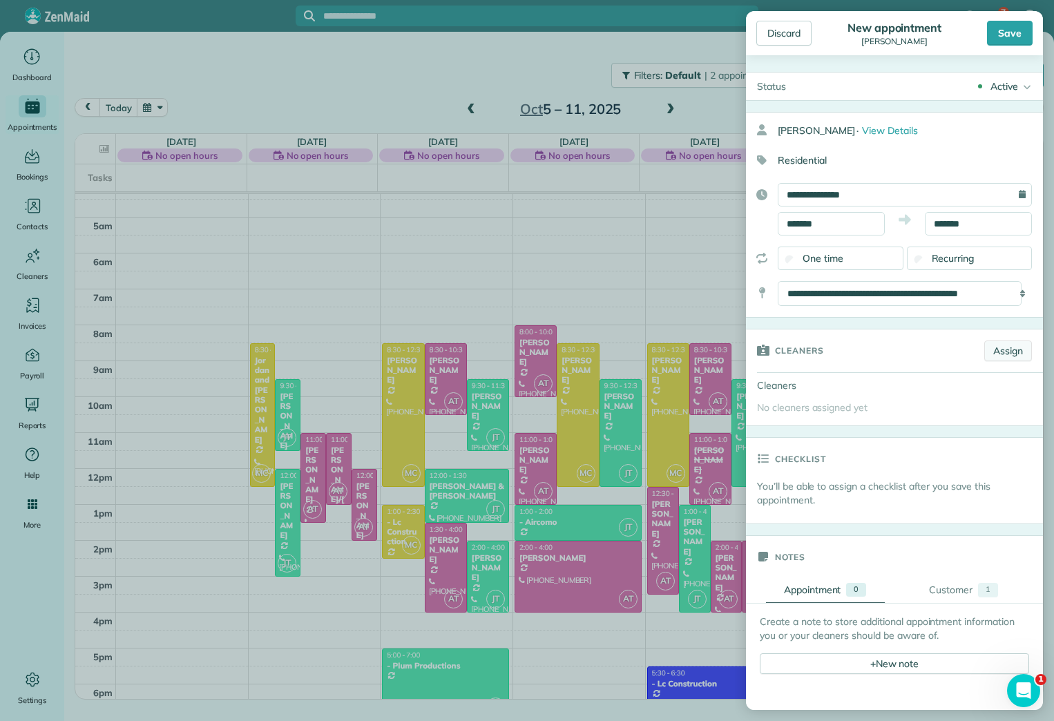
click at [985, 349] on link "Assign" at bounding box center [1008, 350] width 48 height 21
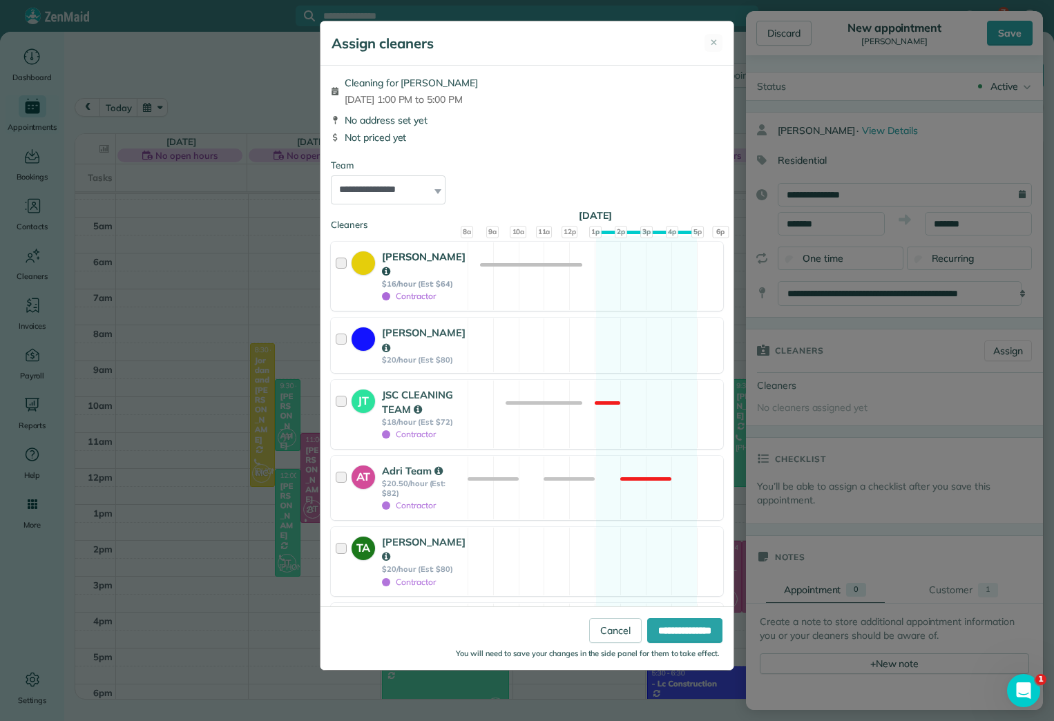
click at [382, 260] on strong "[PERSON_NAME]" at bounding box center [424, 264] width 84 height 28
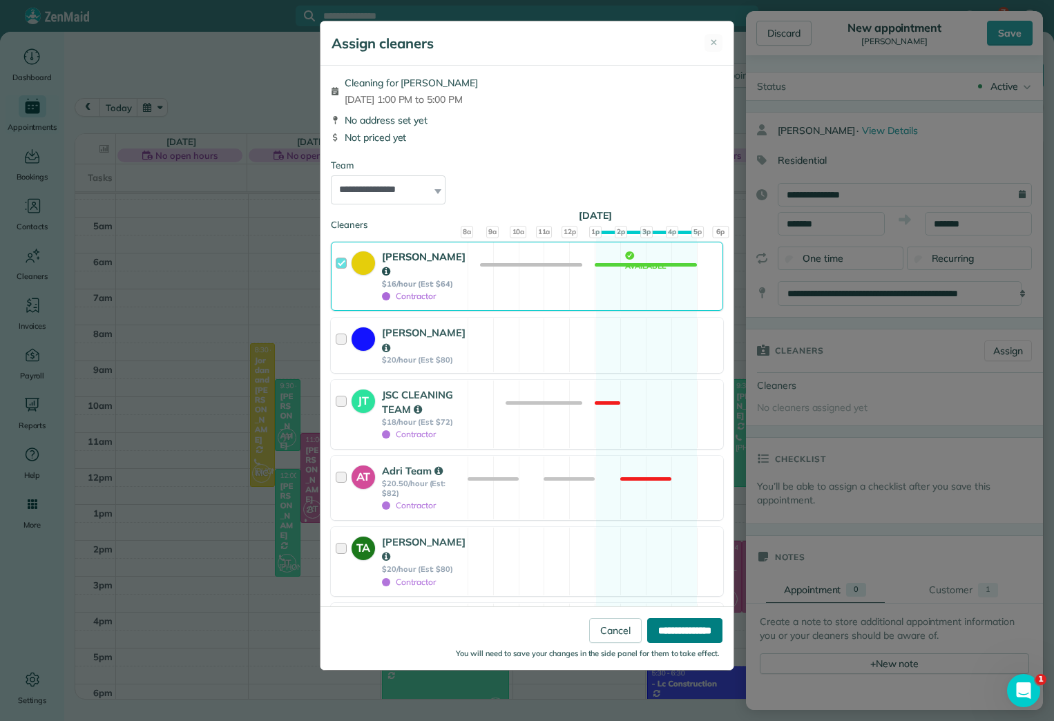
click at [670, 638] on input "**********" at bounding box center [684, 630] width 75 height 25
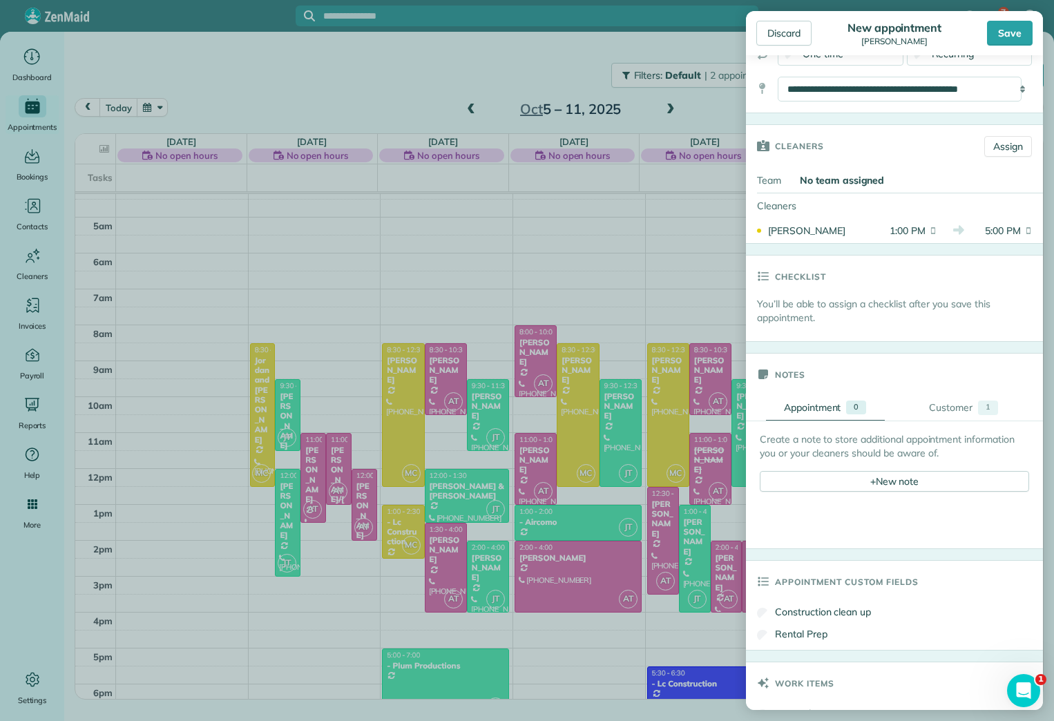
scroll to position [207, 0]
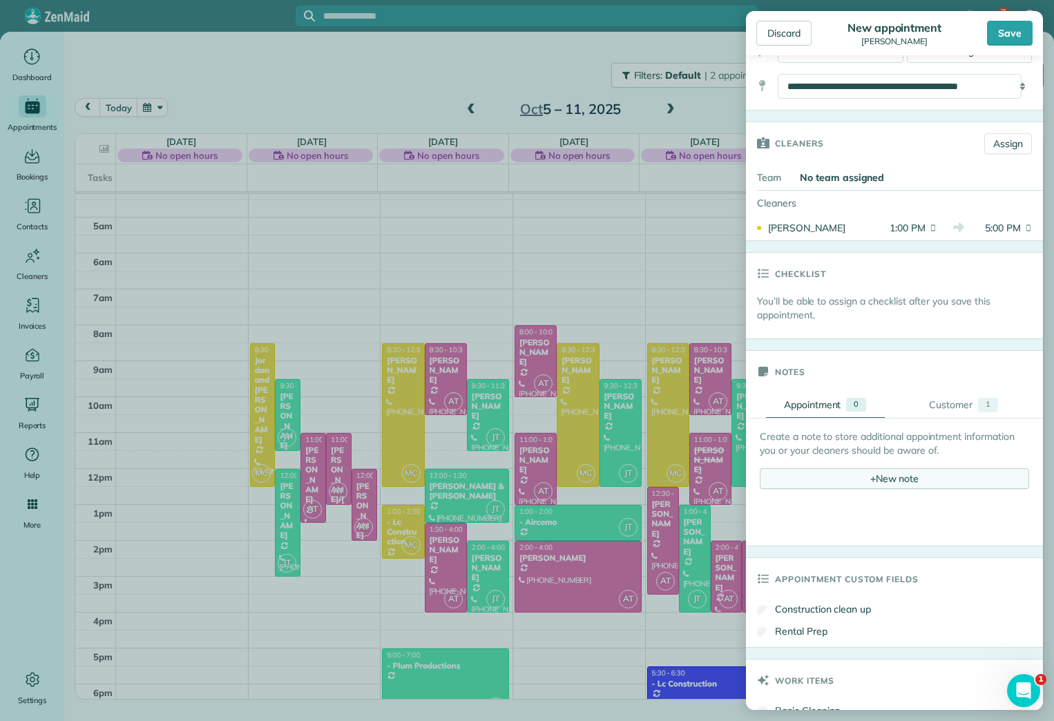
click at [922, 479] on div "+ New note" at bounding box center [894, 478] width 269 height 21
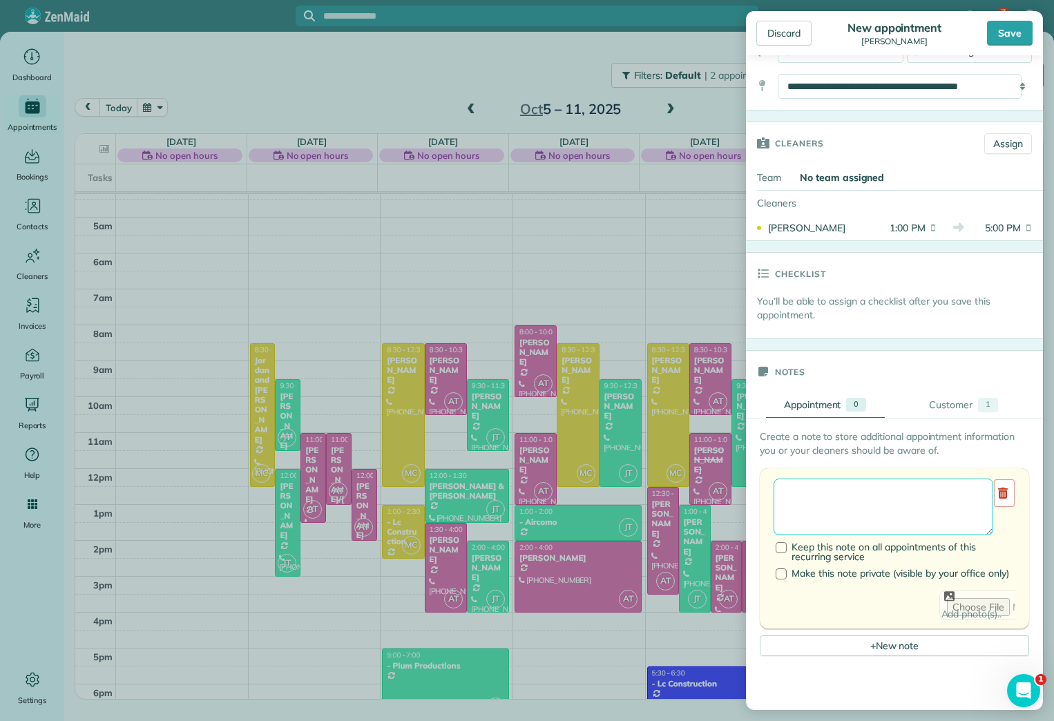
click at [885, 516] on textarea at bounding box center [883, 507] width 220 height 57
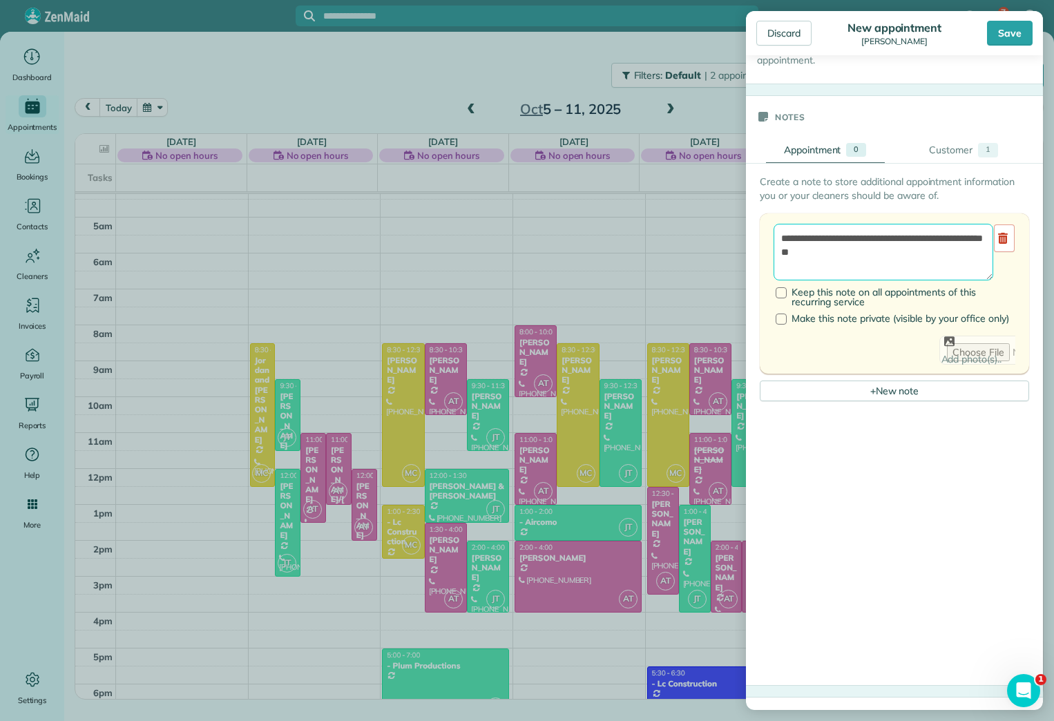
scroll to position [483, 0]
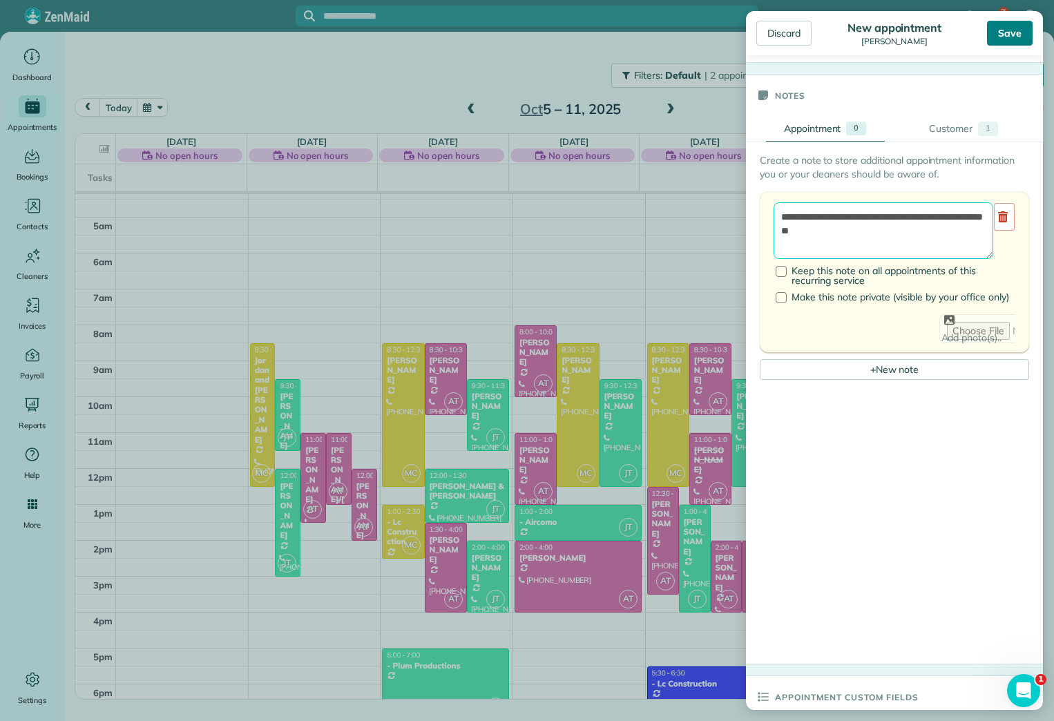
type textarea "**********"
click at [1003, 34] on div "Save" at bounding box center [1010, 33] width 46 height 25
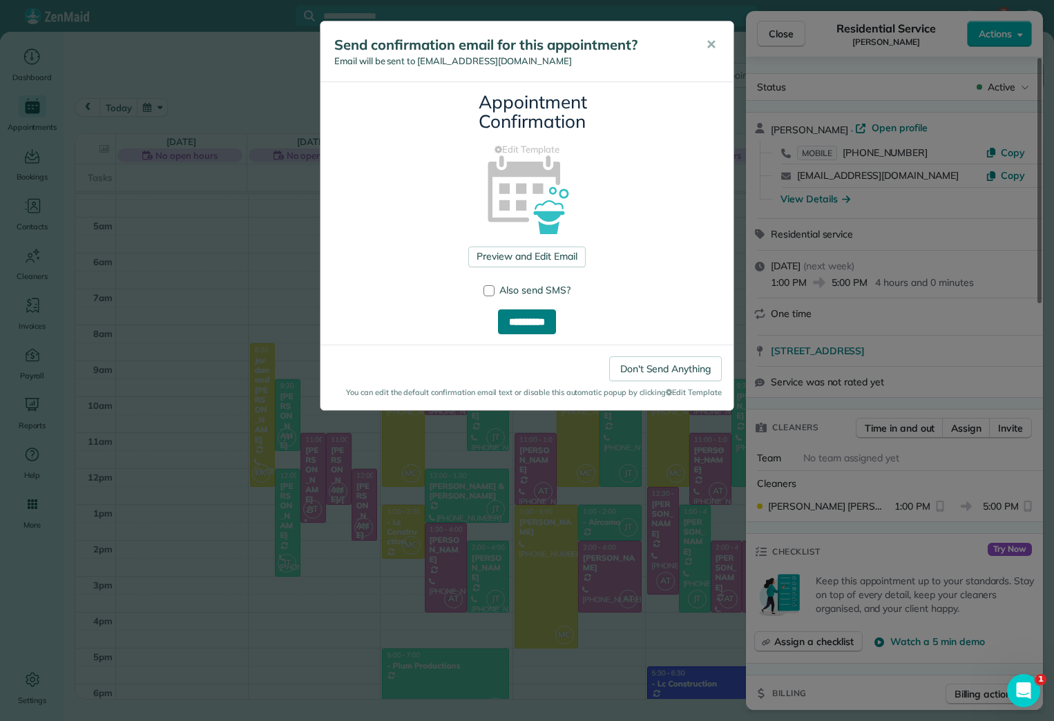
click at [543, 319] on input "**********" at bounding box center [527, 321] width 58 height 25
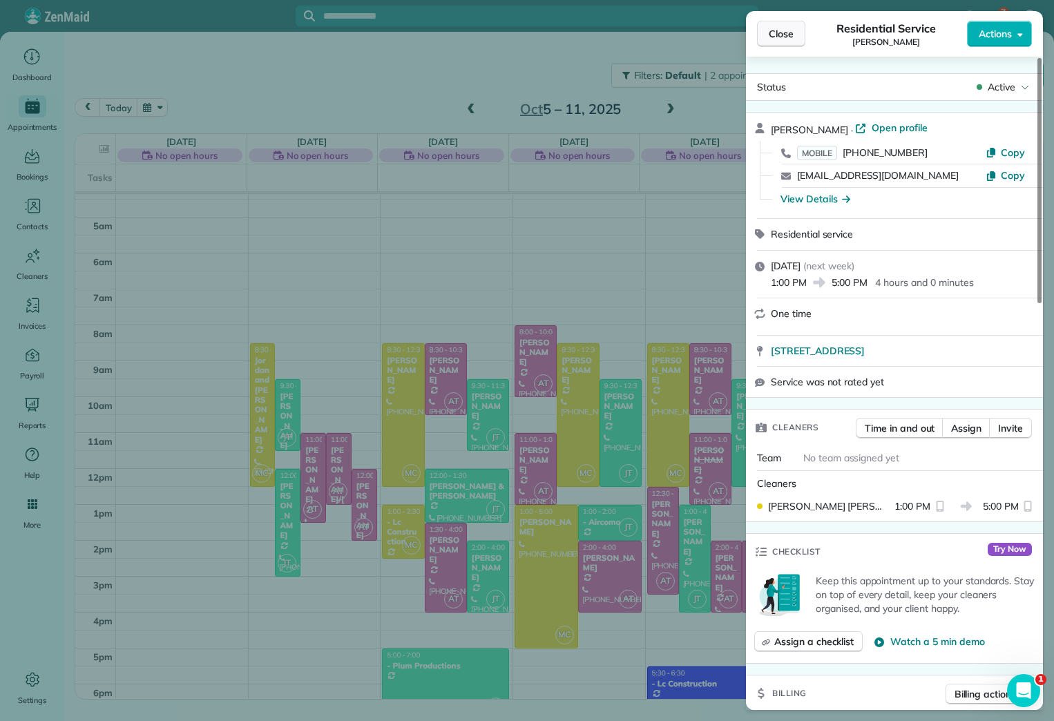
click at [788, 37] on span "Close" at bounding box center [781, 34] width 25 height 14
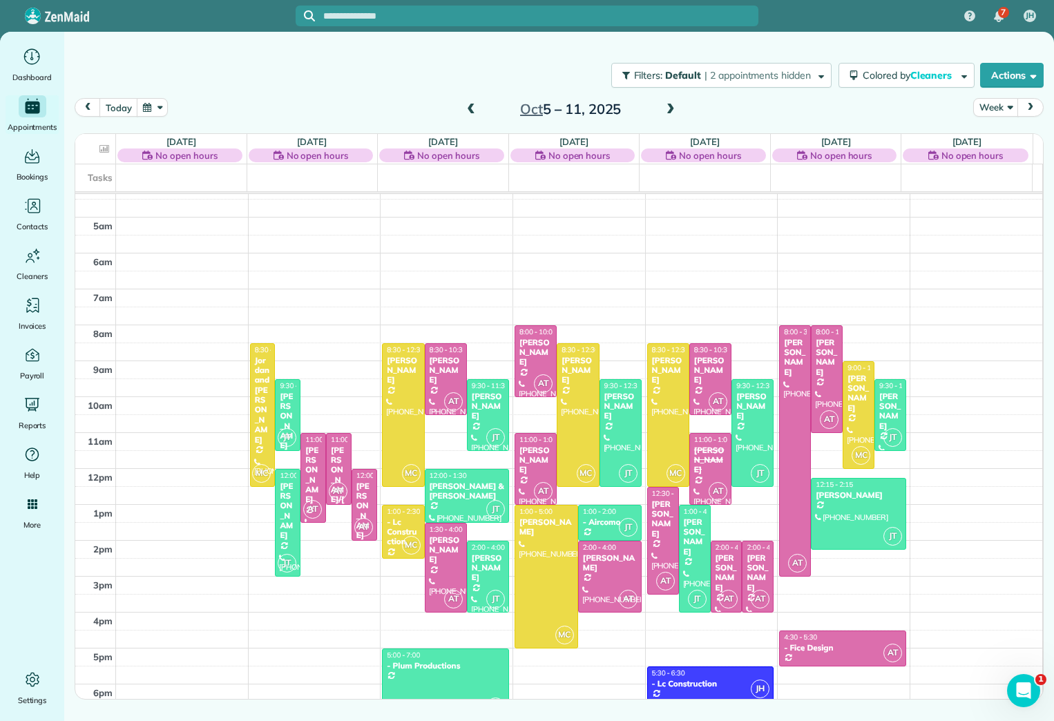
click at [679, 112] on div "[DATE] – [DATE]" at bounding box center [570, 109] width 221 height 22
click at [663, 112] on span at bounding box center [670, 110] width 15 height 12
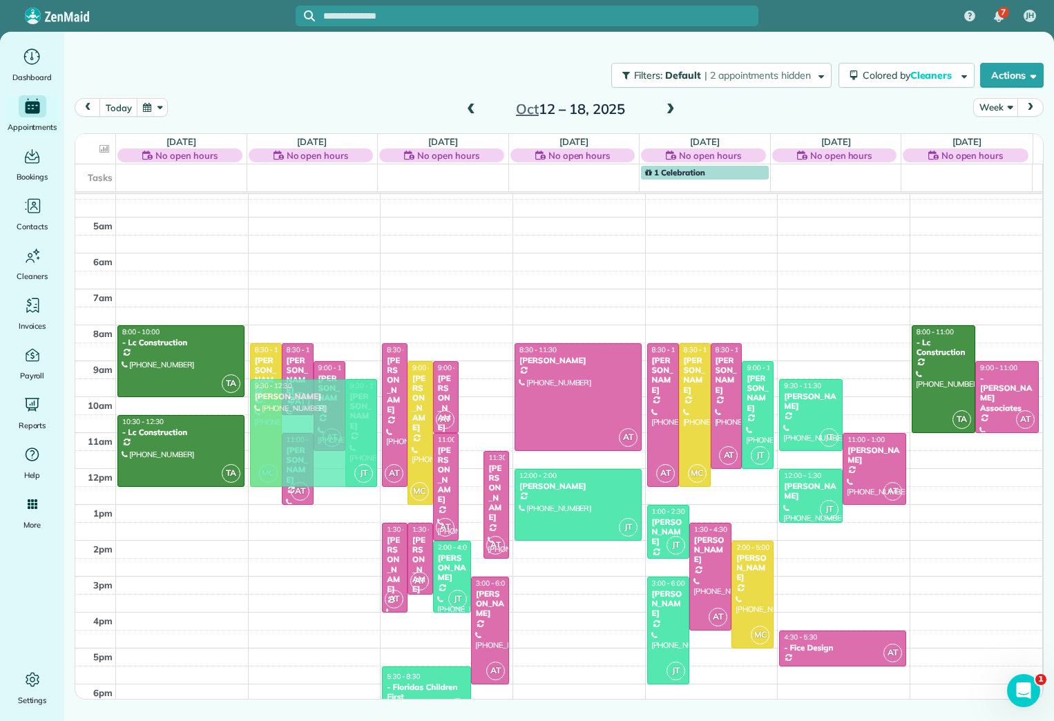
drag, startPoint x: 472, startPoint y: 419, endPoint x: 353, endPoint y: 418, distance: 118.8
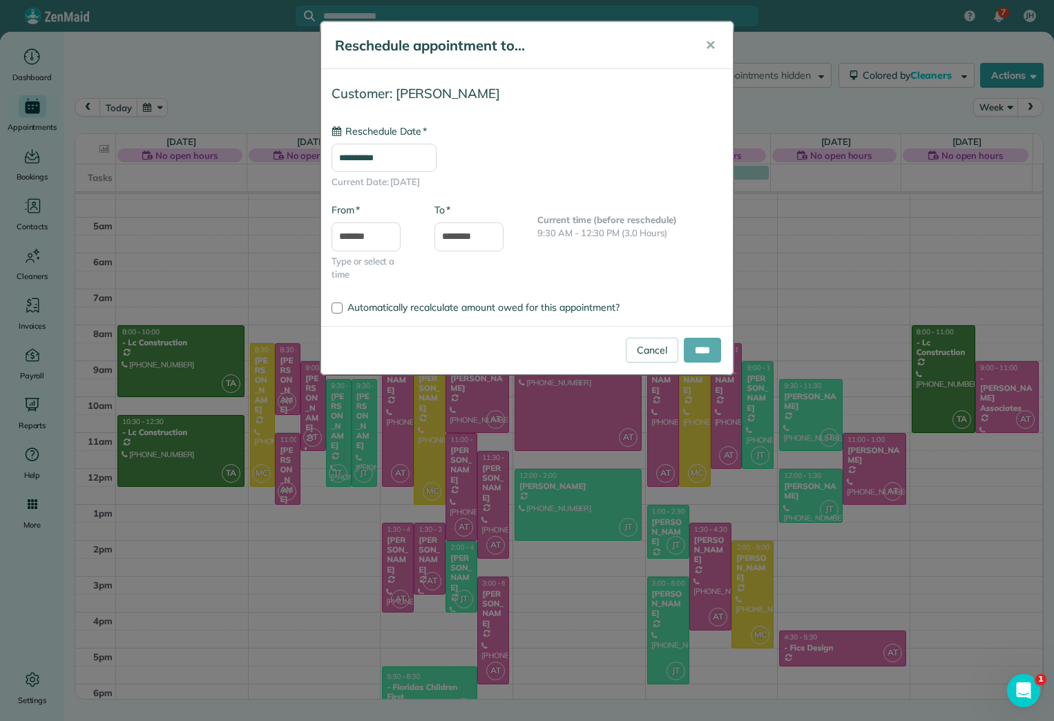
type input "**********"
click at [694, 350] on input "****" at bounding box center [702, 350] width 37 height 25
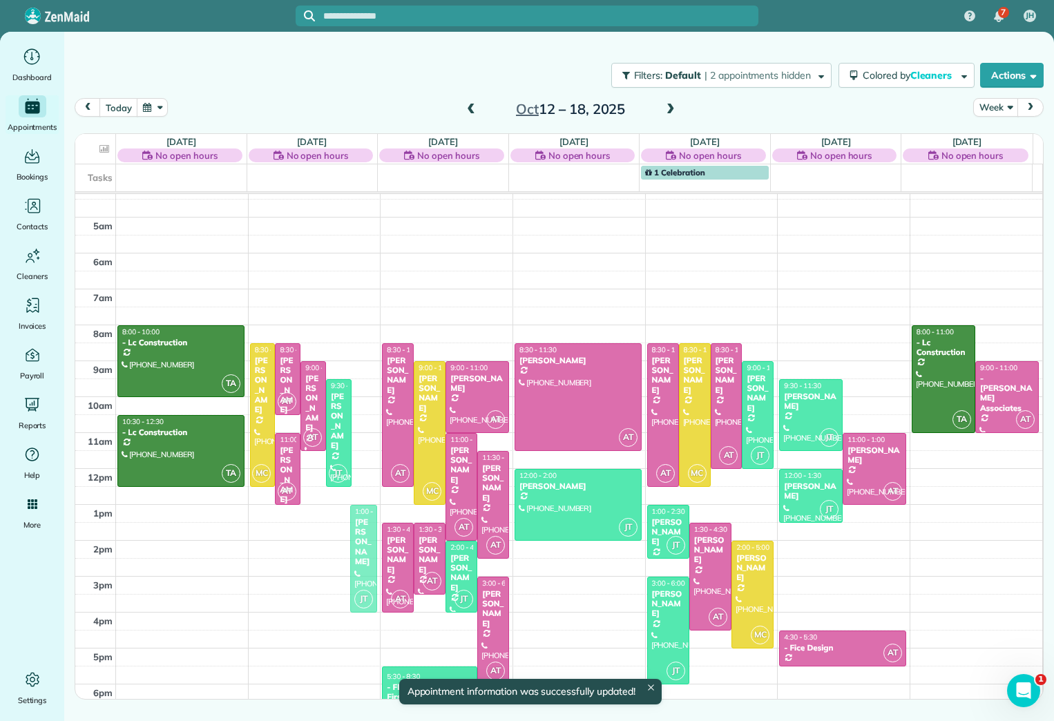
drag, startPoint x: 356, startPoint y: 421, endPoint x: 359, endPoint y: 549, distance: 127.8
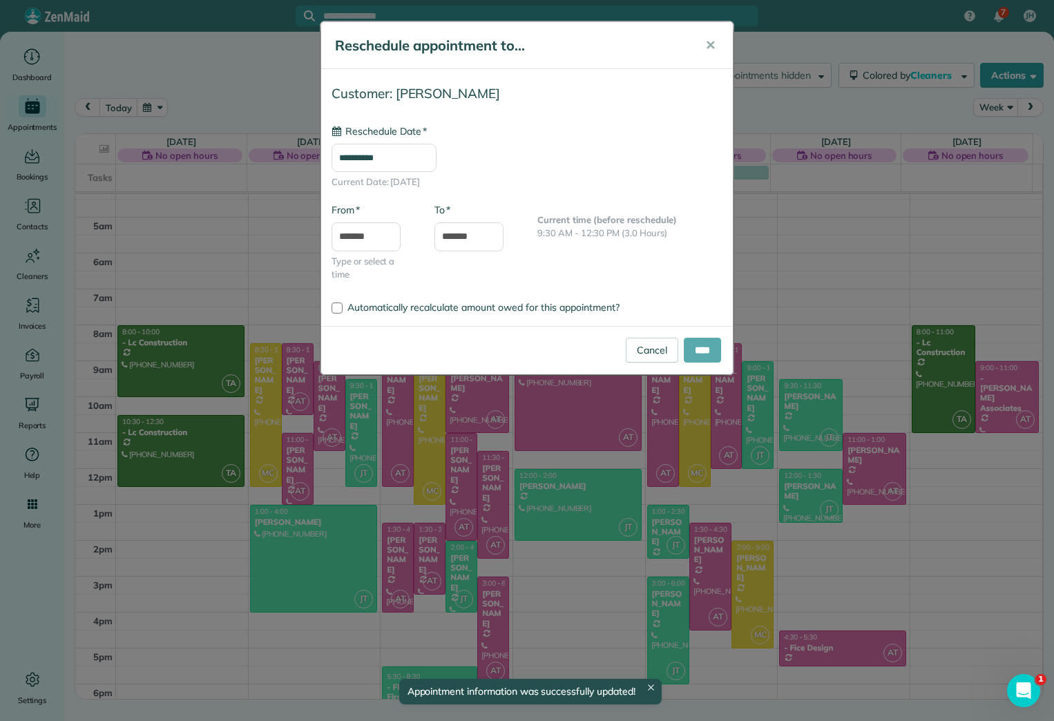
type input "**********"
click at [696, 353] on input "****" at bounding box center [702, 350] width 37 height 25
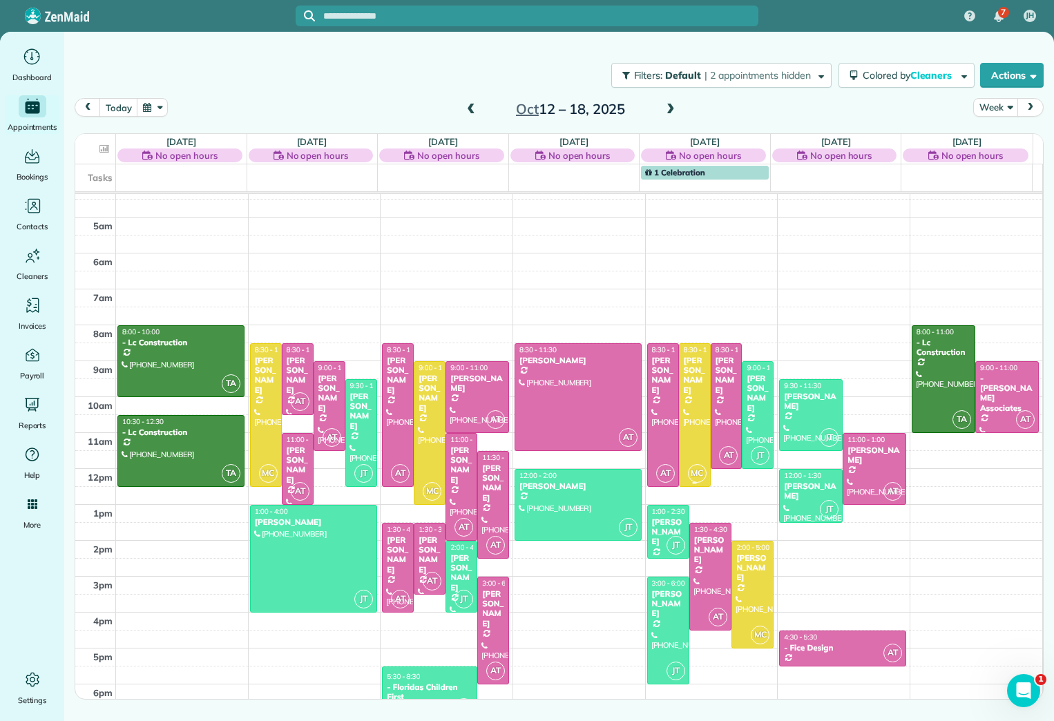
click at [695, 369] on div "[PERSON_NAME]" at bounding box center [694, 376] width 23 height 40
